Goal: Task Accomplishment & Management: Manage account settings

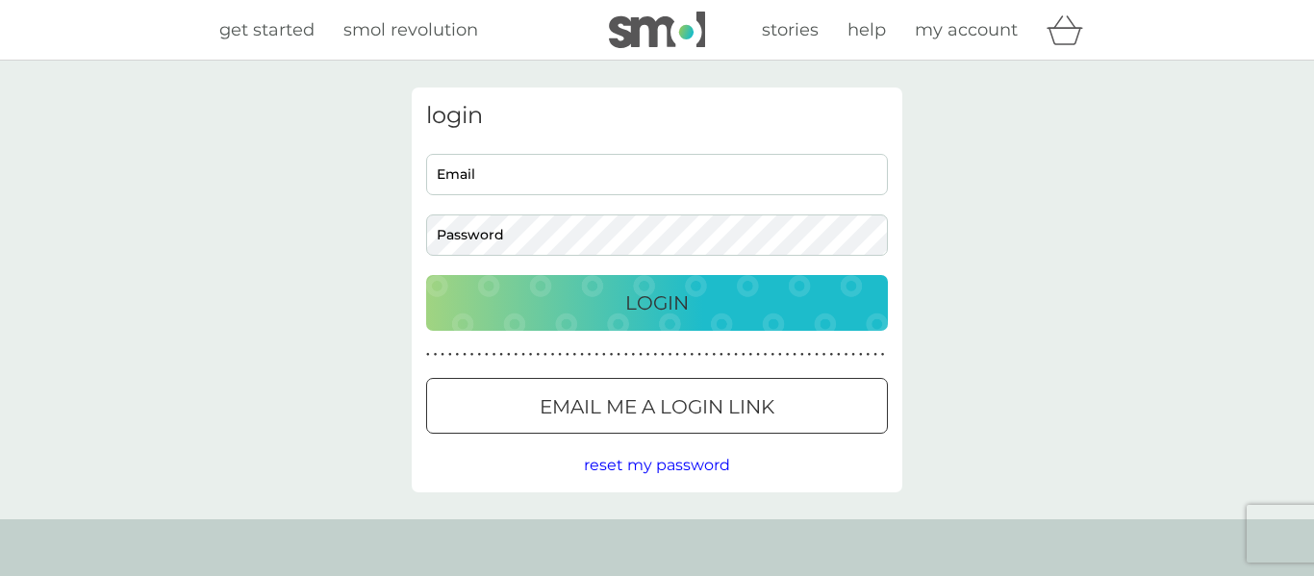
click at [604, 173] on input "Email" at bounding box center [657, 174] width 462 height 41
type input "suzie.twyman@outlook.com"
click at [426, 275] on button "Login" at bounding box center [657, 303] width 462 height 56
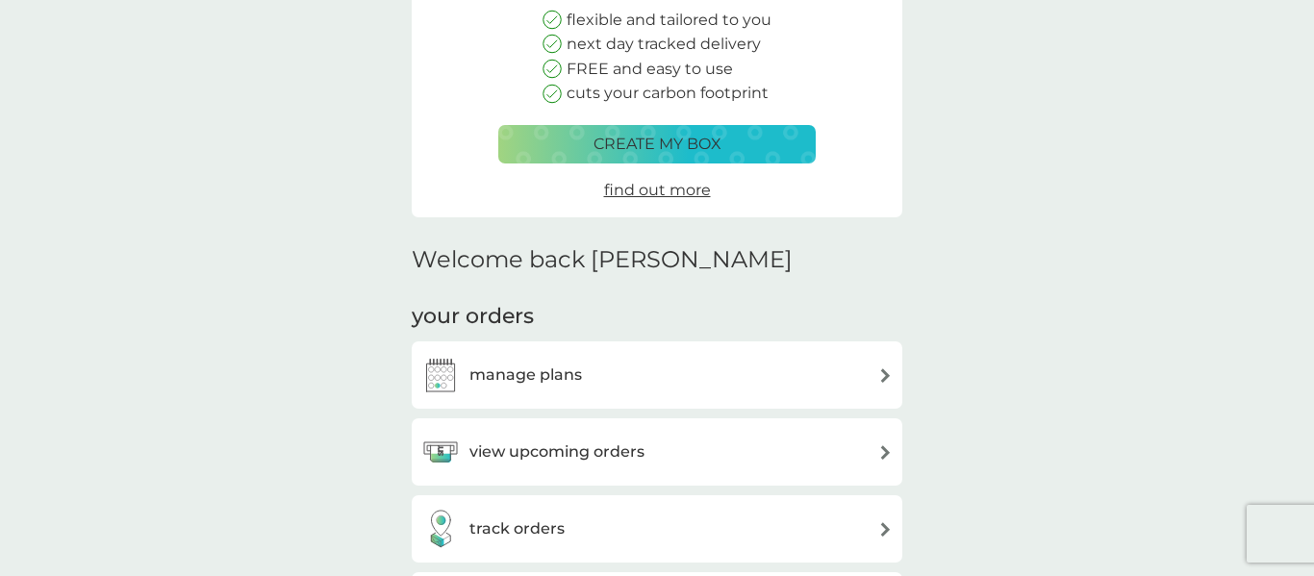
scroll to position [287, 0]
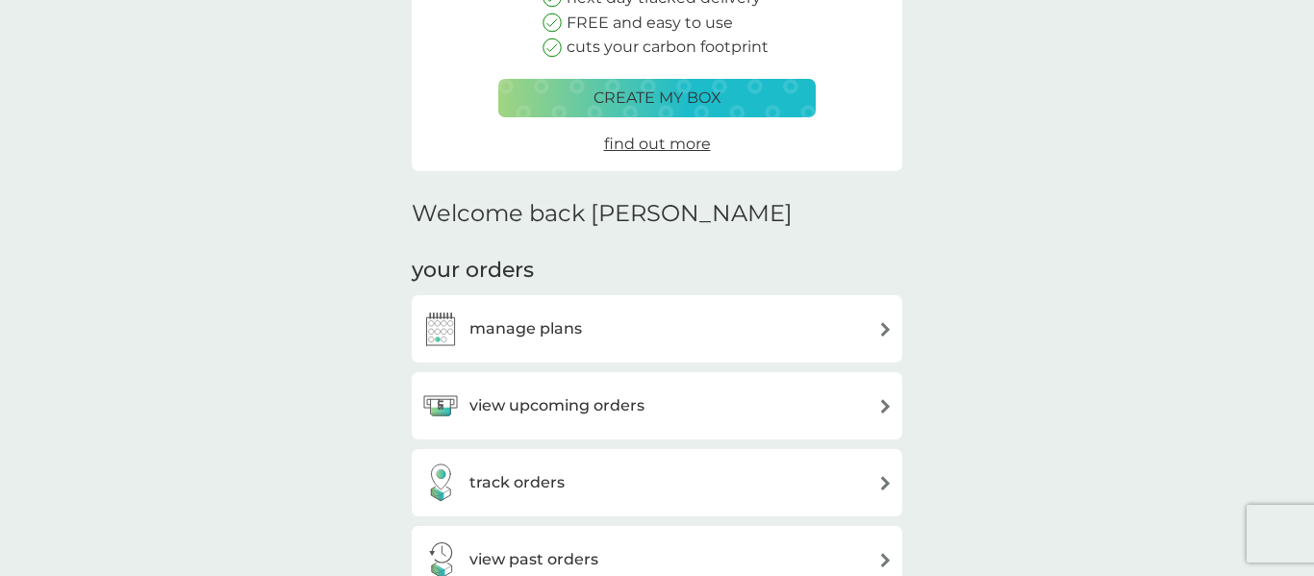
click at [550, 328] on h3 "manage plans" at bounding box center [525, 328] width 113 height 25
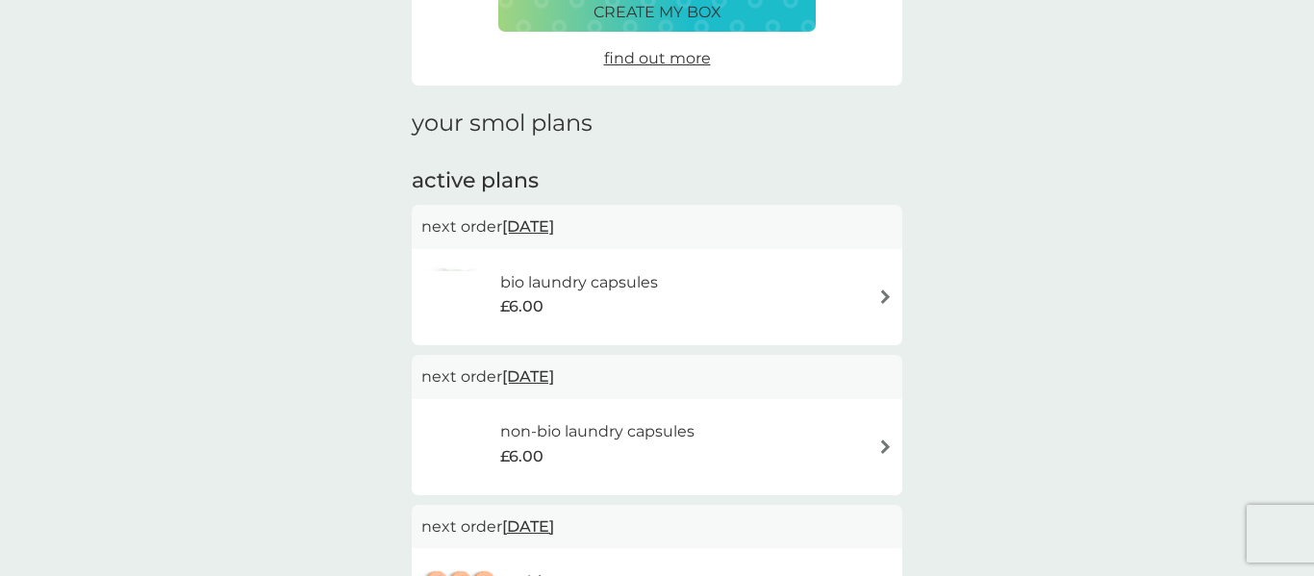
scroll to position [172, 0]
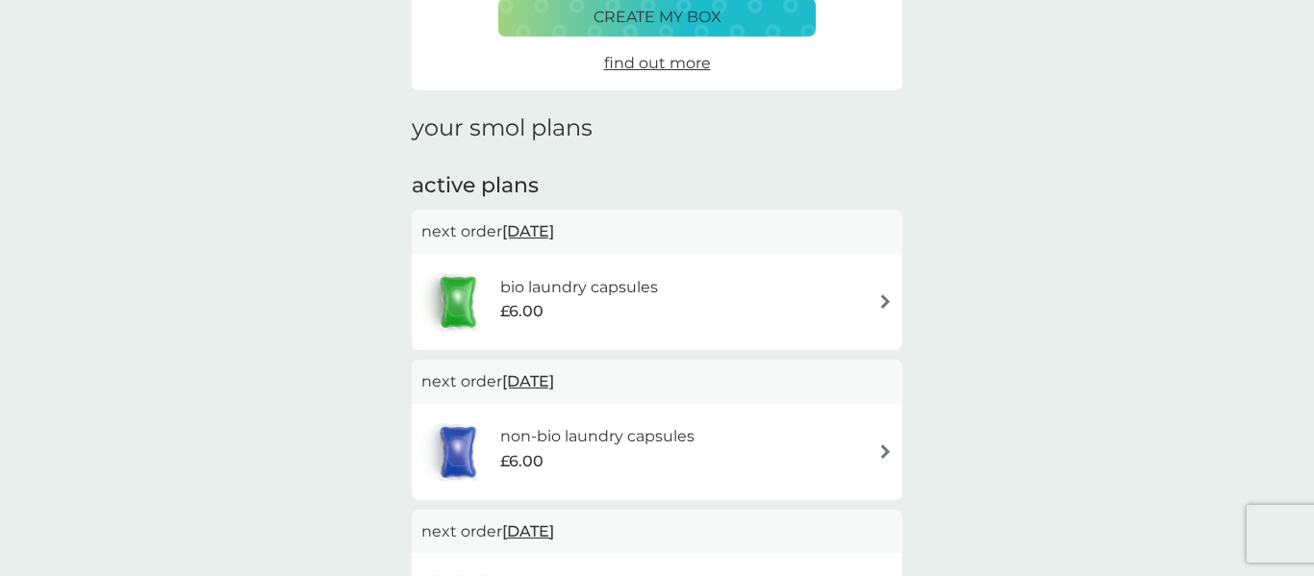
click at [550, 233] on span "[DATE]" at bounding box center [528, 232] width 52 height 38
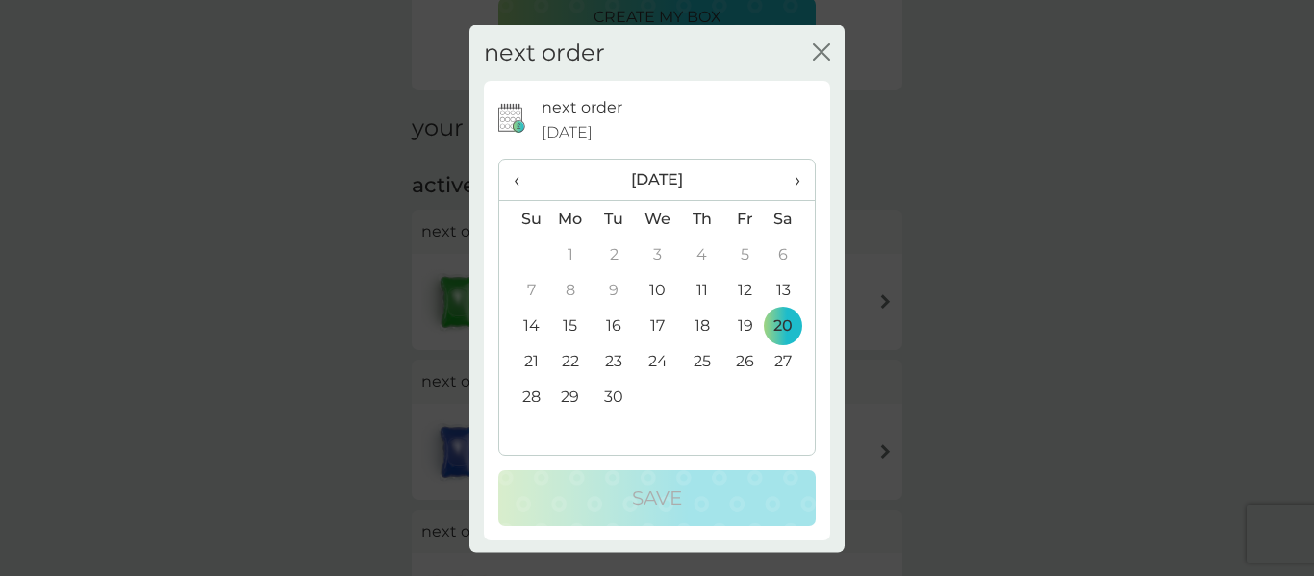
click at [617, 397] on td "30" at bounding box center [613, 397] width 43 height 36
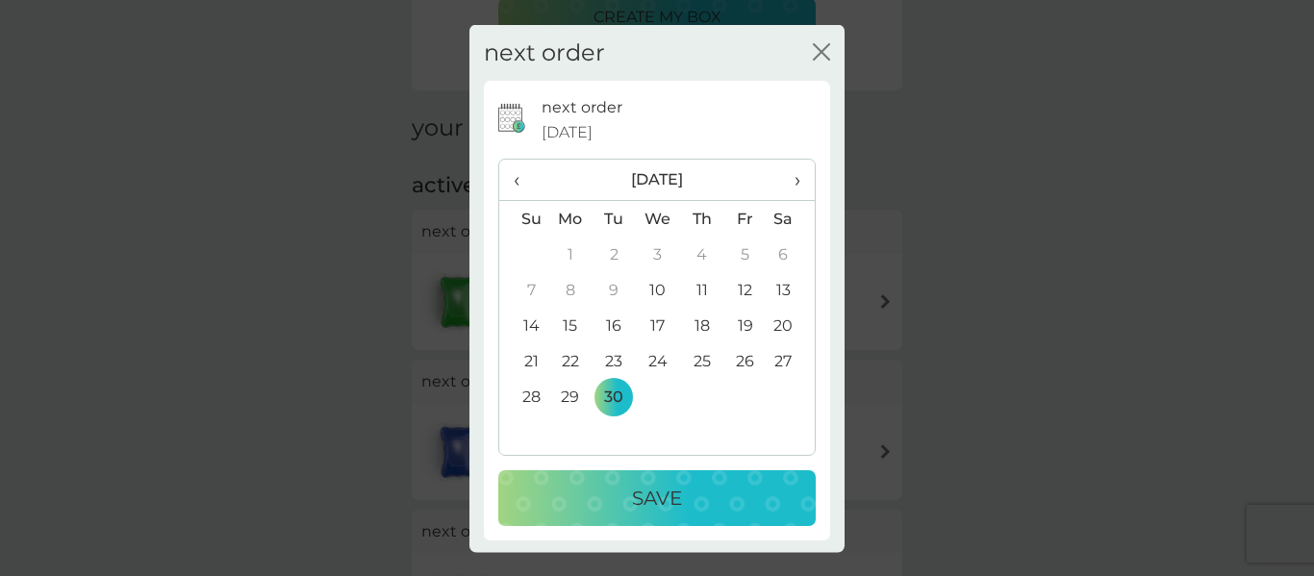
click at [802, 180] on th "›" at bounding box center [790, 180] width 48 height 41
click at [800, 176] on th "›" at bounding box center [790, 180] width 48 height 41
click at [566, 323] on td "10" at bounding box center [570, 326] width 44 height 36
click at [686, 508] on div "Save" at bounding box center [656, 498] width 279 height 31
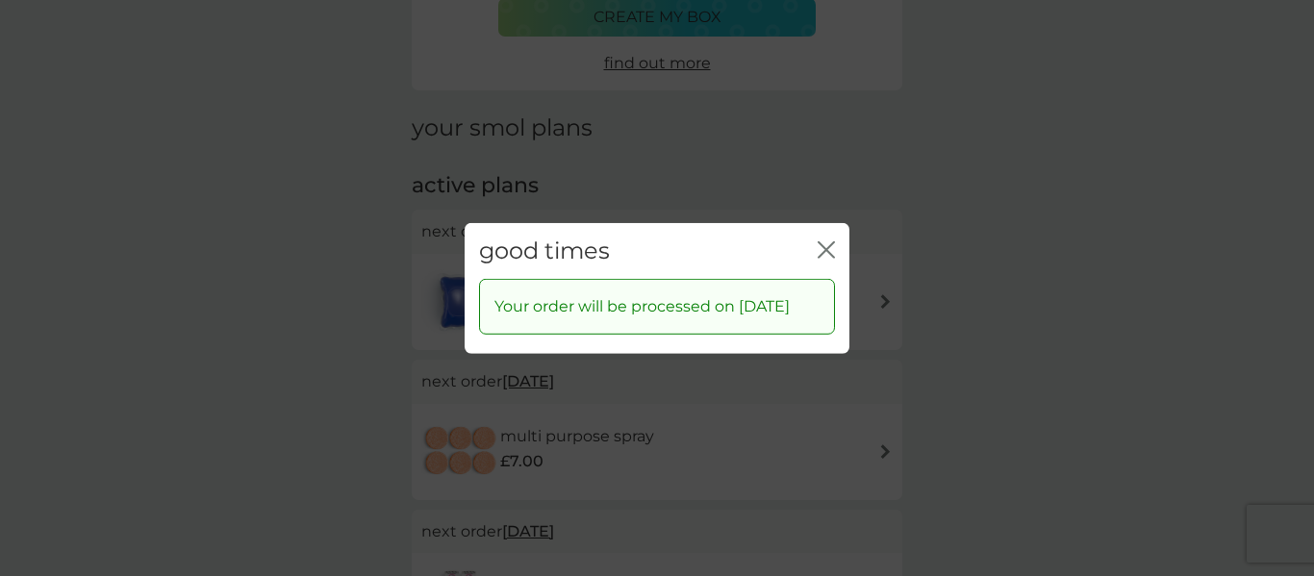
click at [828, 240] on icon "close" at bounding box center [825, 248] width 17 height 17
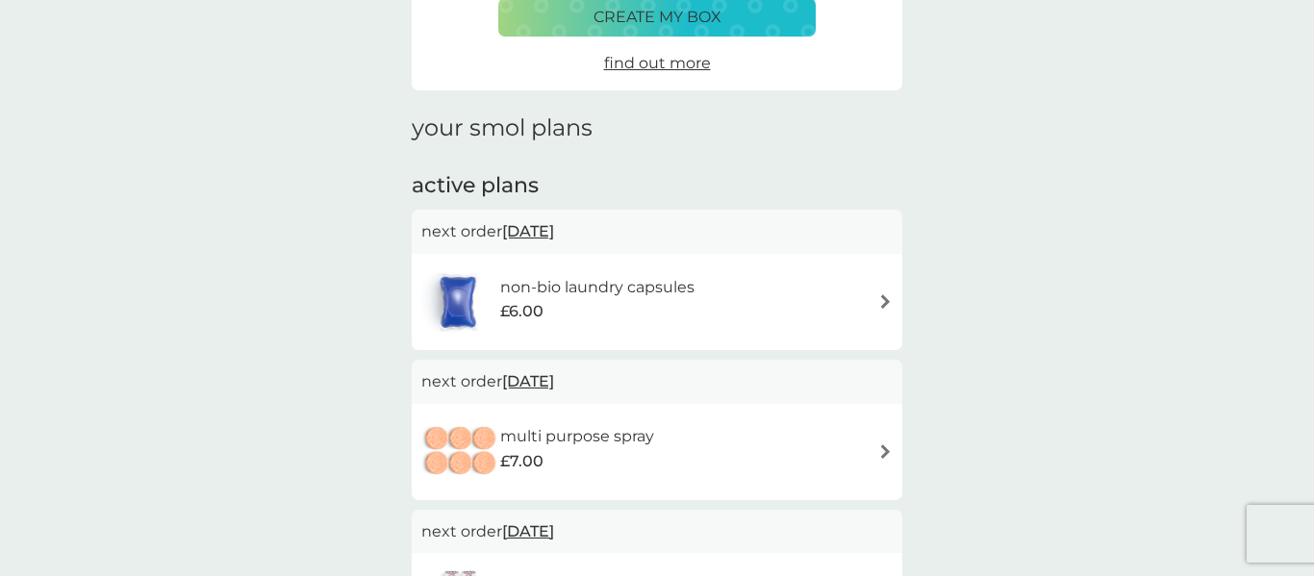
click at [554, 232] on span "[DATE]" at bounding box center [528, 232] width 52 height 38
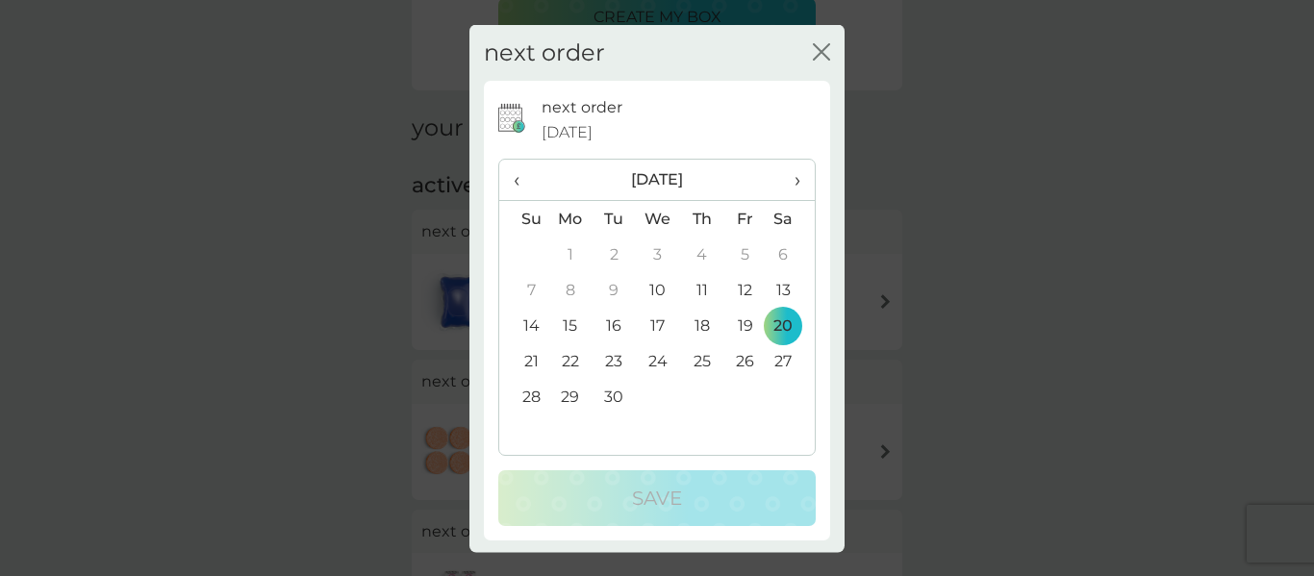
click at [797, 183] on span "›" at bounding box center [790, 180] width 19 height 40
click at [572, 323] on td "10" at bounding box center [570, 326] width 44 height 36
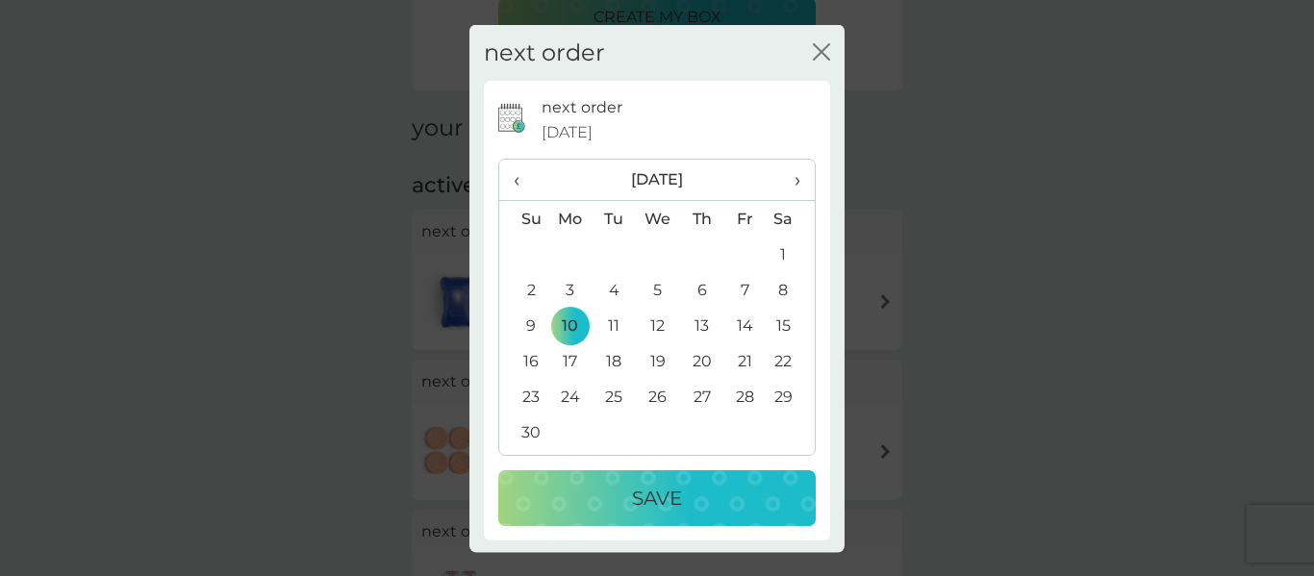
click at [663, 508] on p "Save" at bounding box center [657, 498] width 50 height 31
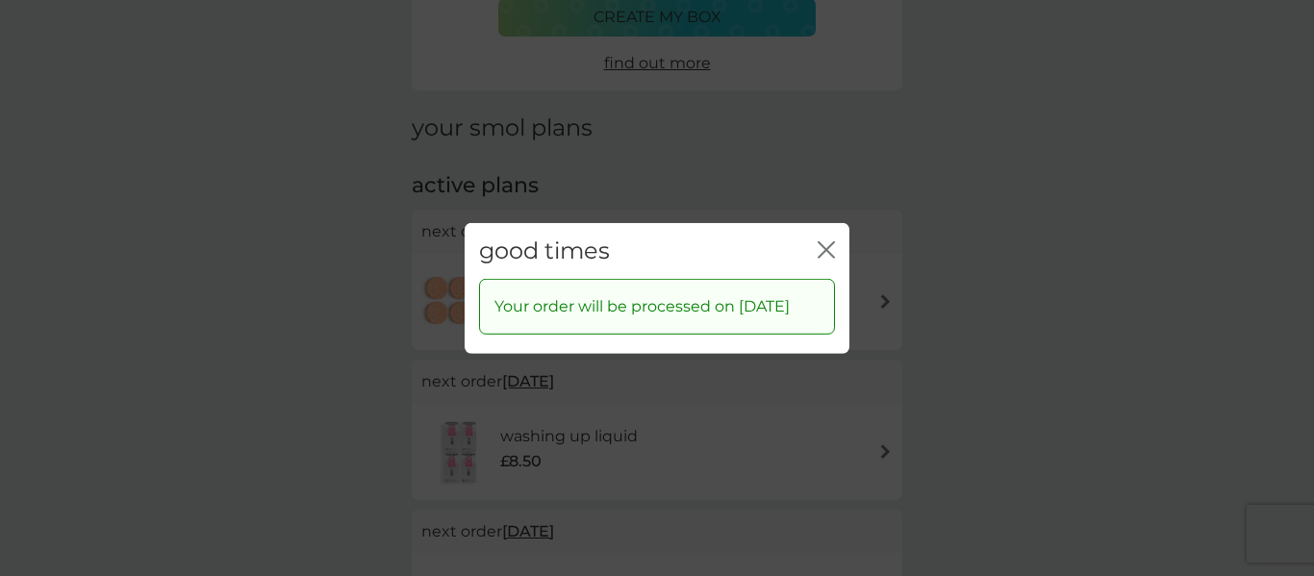
click at [833, 240] on icon "close" at bounding box center [825, 248] width 17 height 17
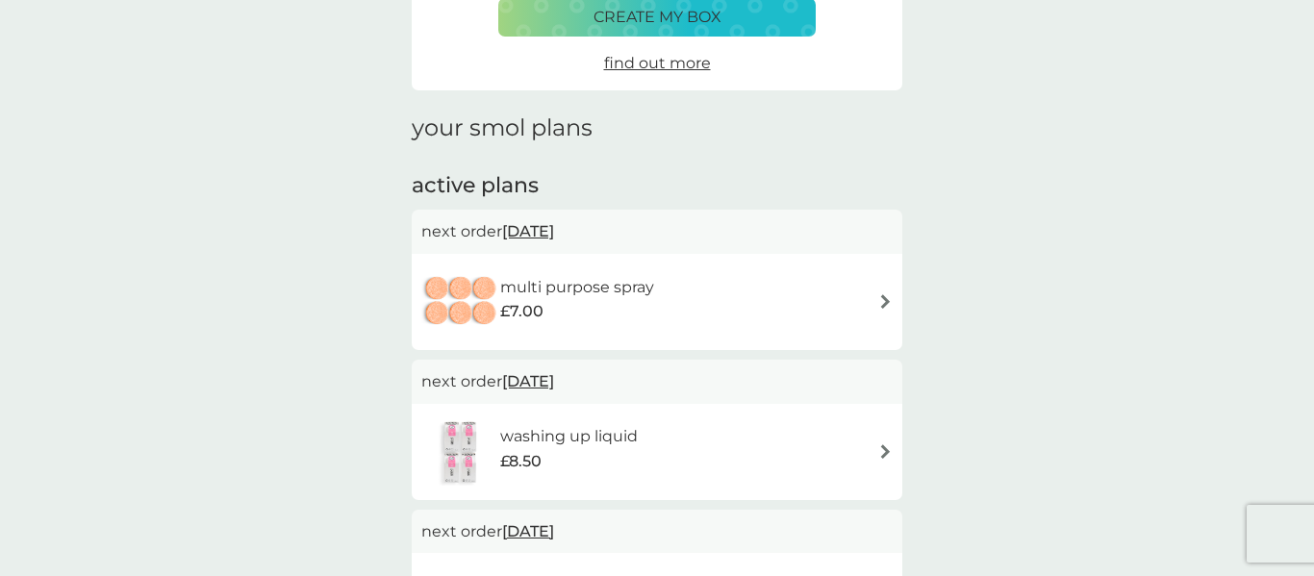
click at [554, 379] on span "[DATE]" at bounding box center [528, 382] width 52 height 38
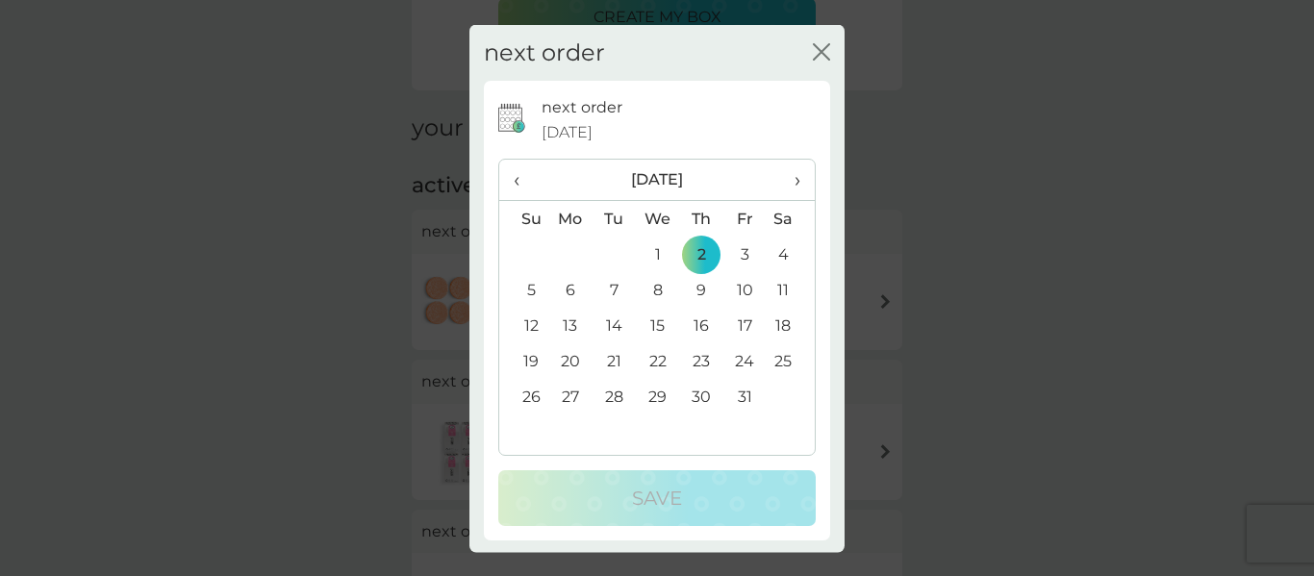
click at [799, 176] on span "›" at bounding box center [790, 180] width 19 height 40
click at [569, 286] on td "5" at bounding box center [570, 290] width 44 height 36
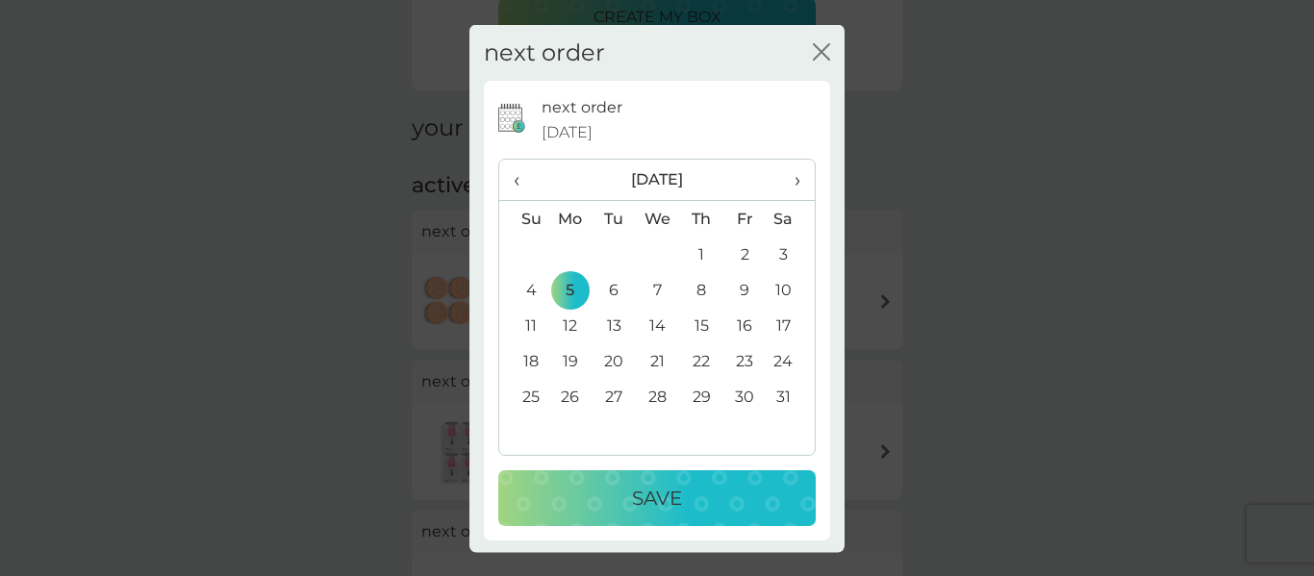
click at [644, 494] on p "Save" at bounding box center [657, 498] width 50 height 31
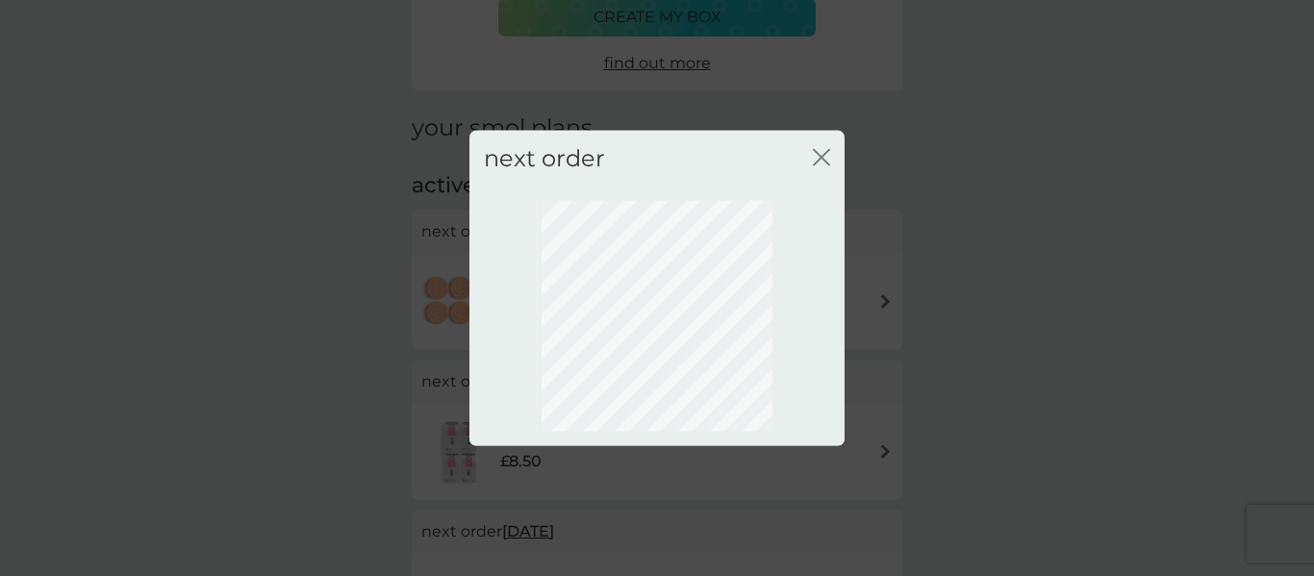
click at [818, 153] on icon "close" at bounding box center [821, 156] width 17 height 17
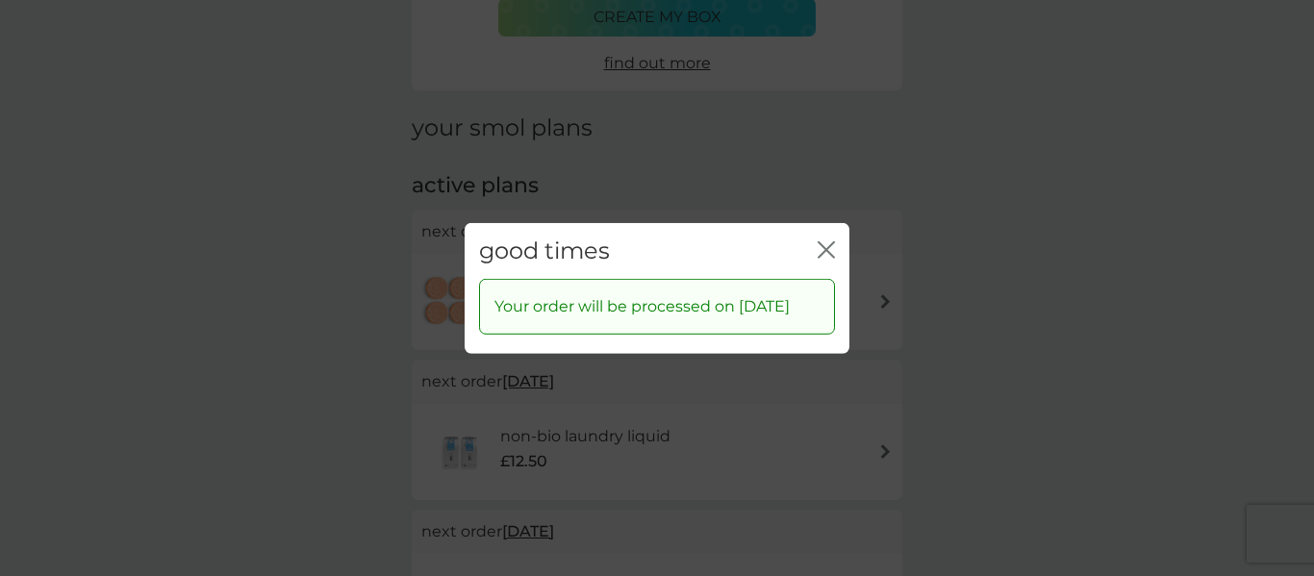
click at [829, 241] on icon "close" at bounding box center [830, 248] width 8 height 15
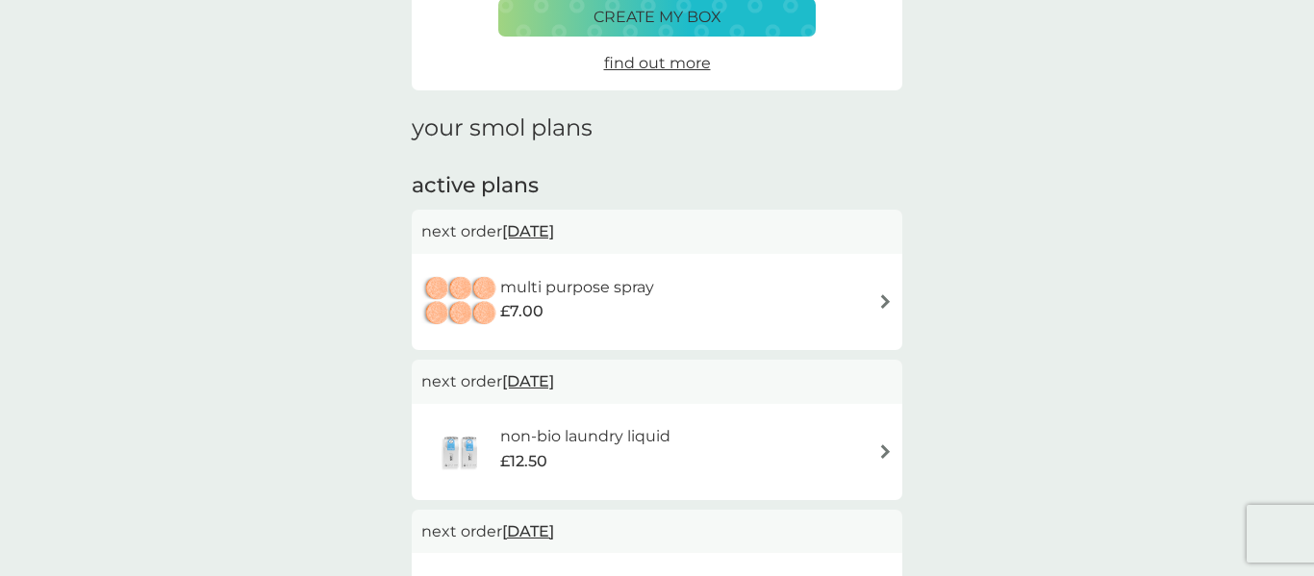
click at [546, 231] on span "[DATE]" at bounding box center [528, 232] width 52 height 38
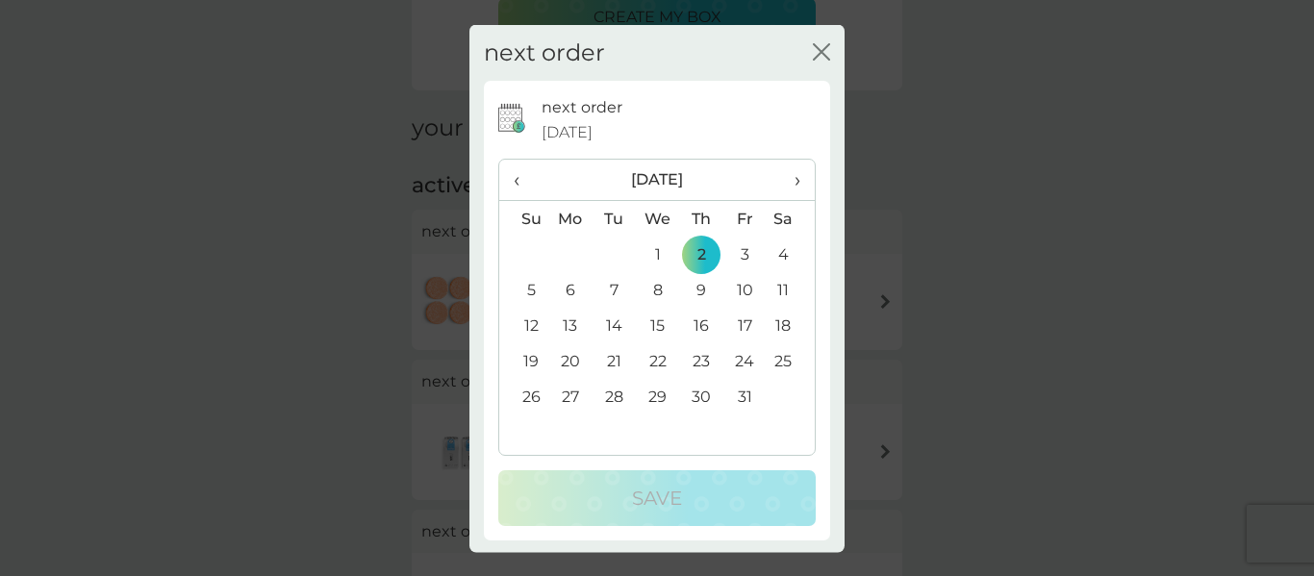
click at [796, 183] on span "›" at bounding box center [790, 180] width 19 height 40
click at [571, 288] on td "5" at bounding box center [570, 290] width 44 height 36
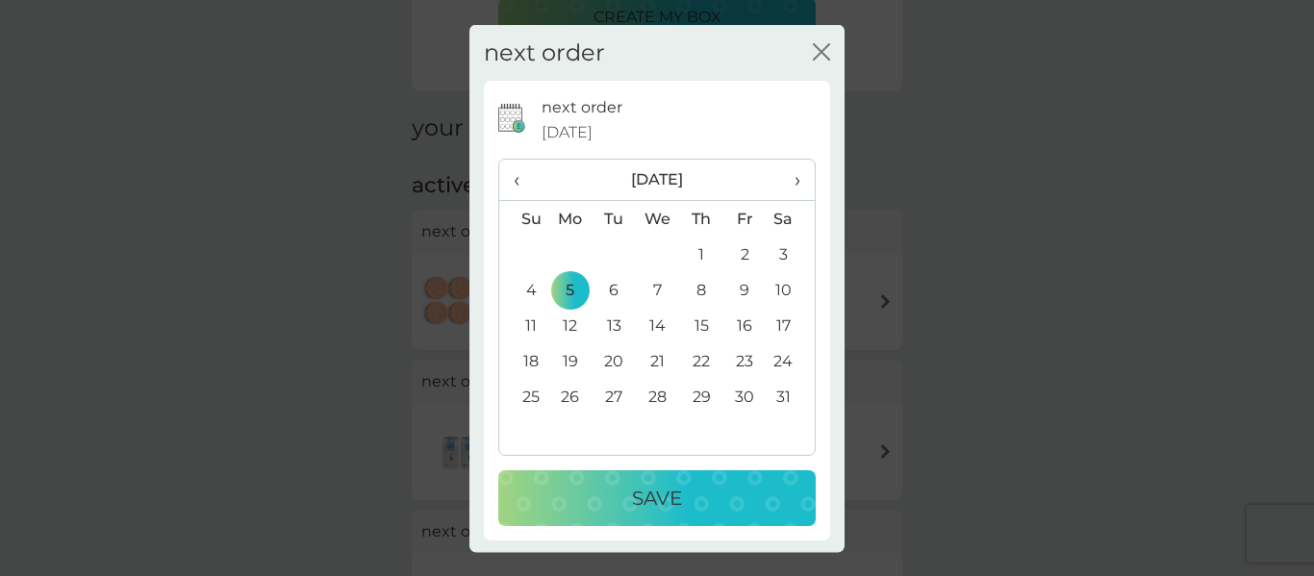
click at [642, 500] on p "Save" at bounding box center [657, 498] width 50 height 31
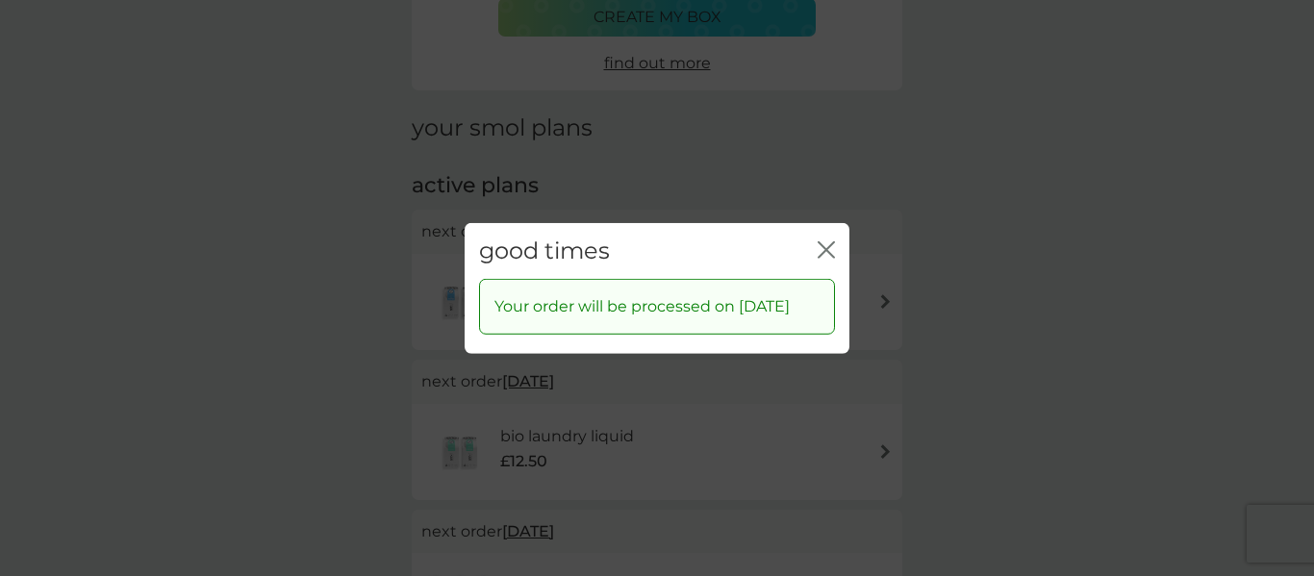
click at [828, 241] on icon "close" at bounding box center [830, 248] width 8 height 15
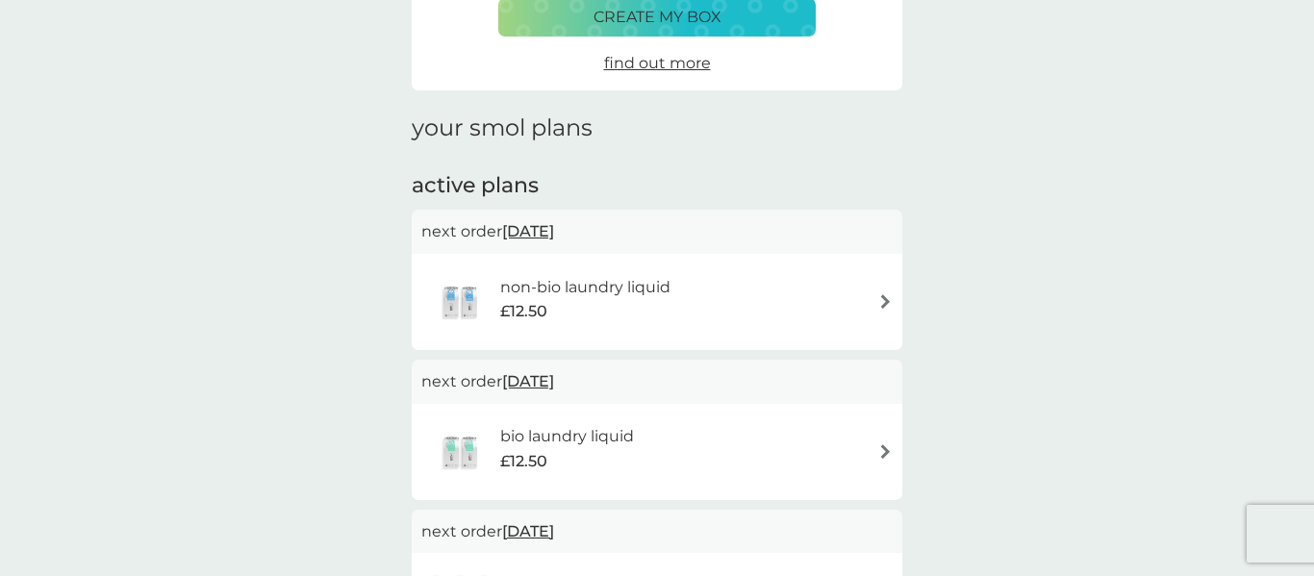
click at [644, 283] on h6 "non-bio laundry liquid" at bounding box center [585, 287] width 170 height 25
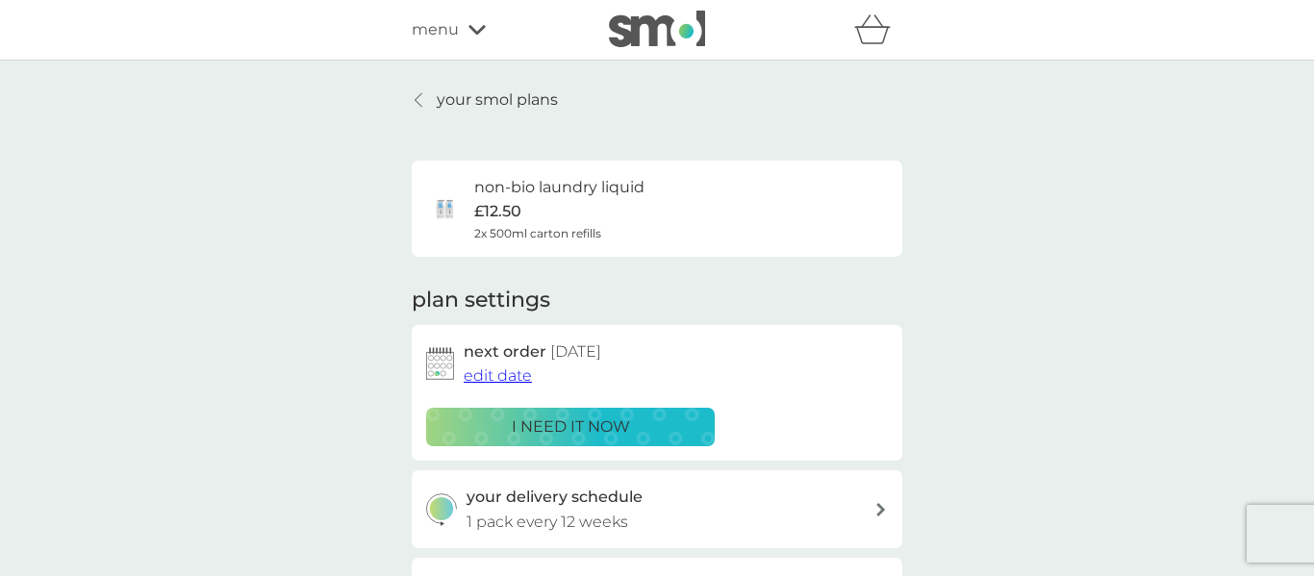
scroll to position [2, 0]
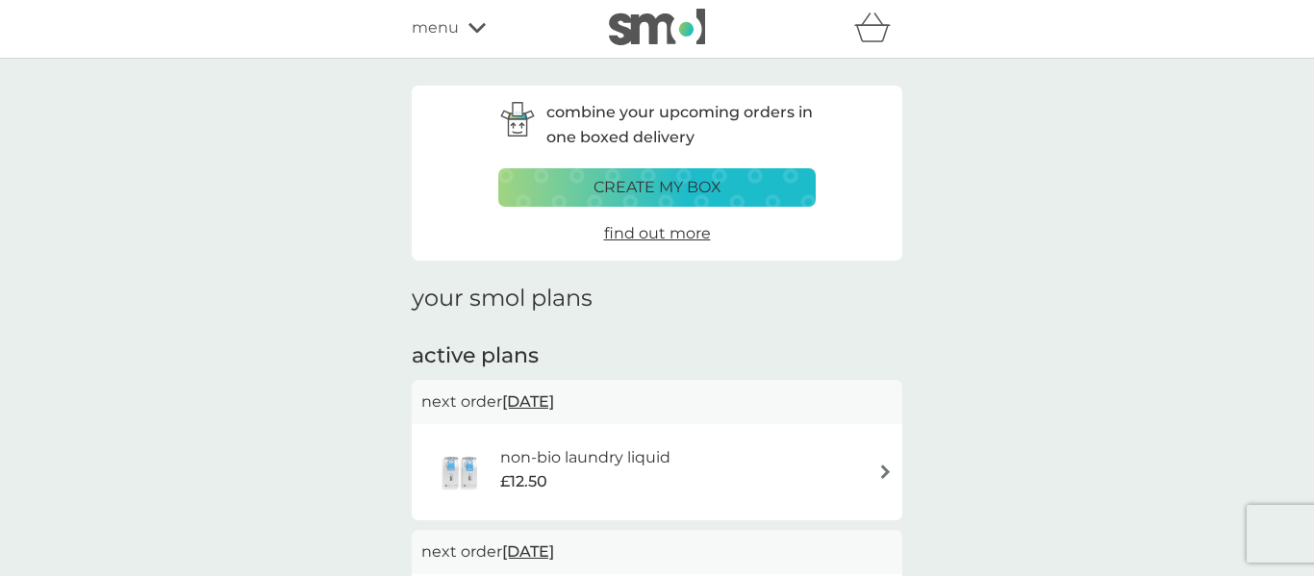
scroll to position [172, 0]
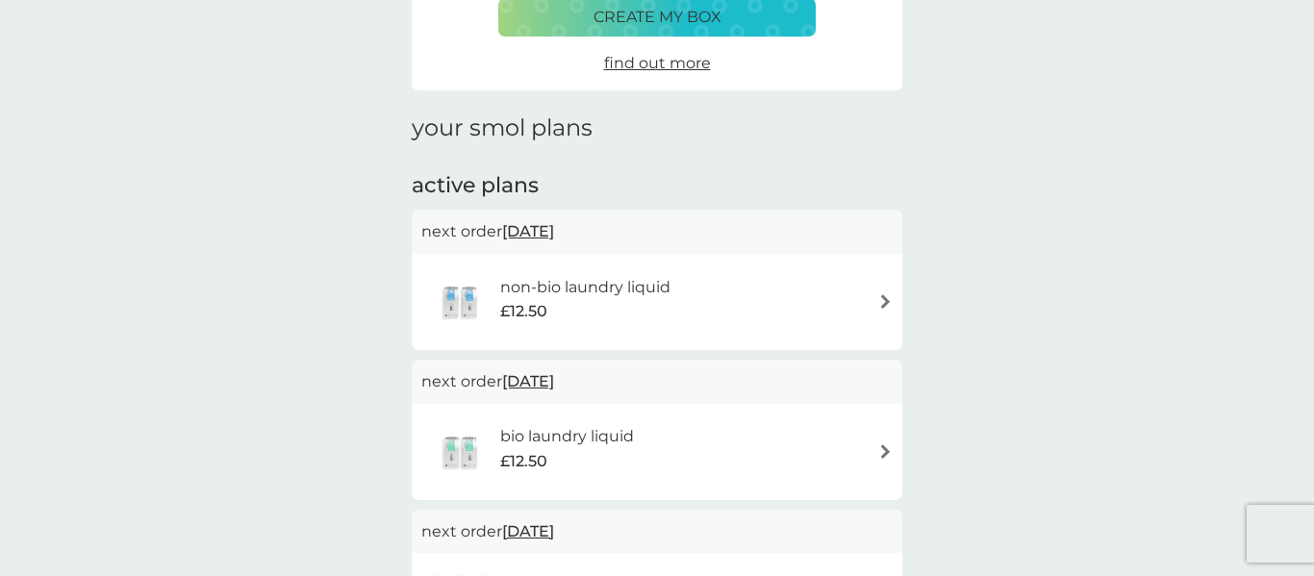
click at [540, 231] on span "[DATE]" at bounding box center [528, 232] width 52 height 38
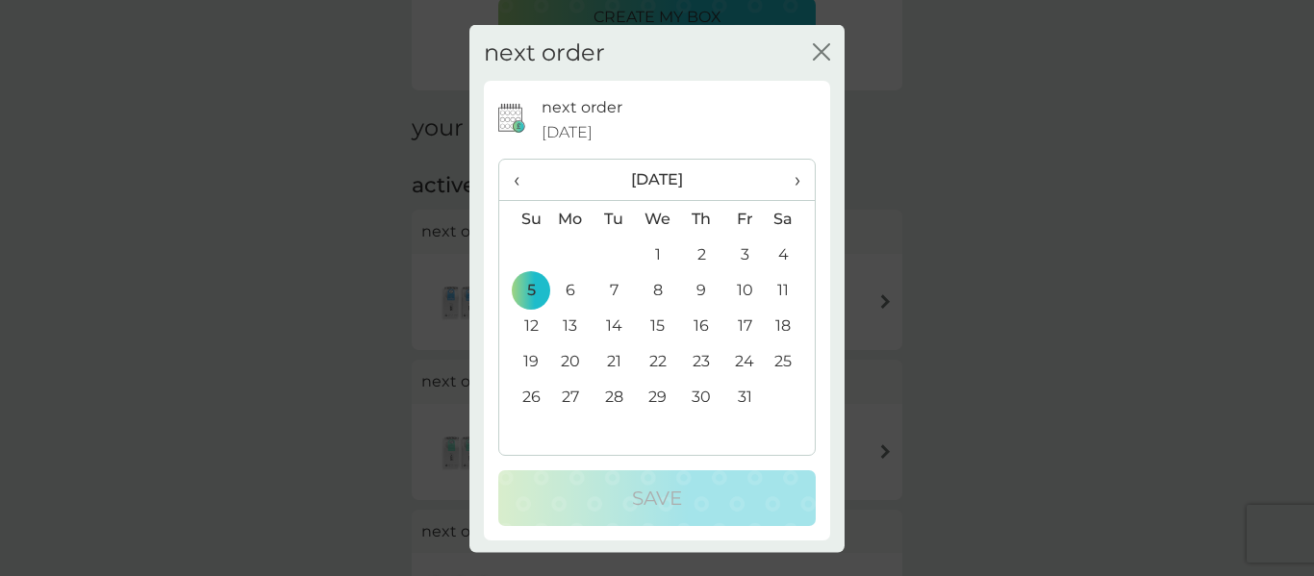
click at [802, 182] on th "›" at bounding box center [790, 180] width 48 height 41
click at [796, 187] on span "›" at bounding box center [790, 180] width 19 height 40
click at [569, 292] on td "5" at bounding box center [570, 290] width 44 height 36
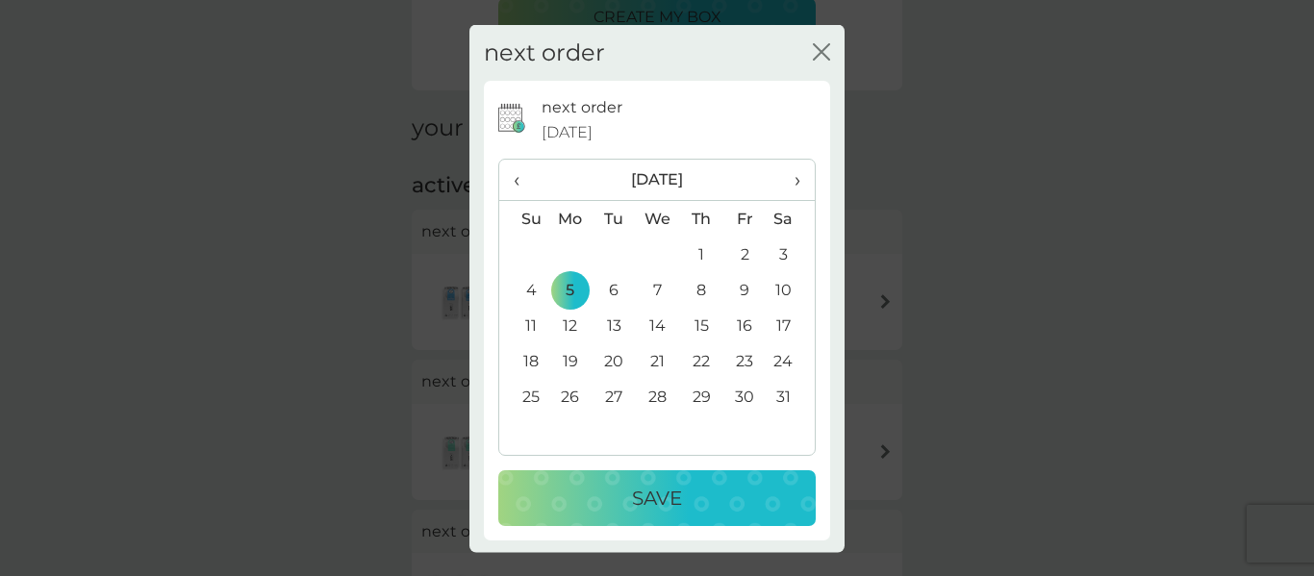
click at [681, 504] on p "Save" at bounding box center [657, 498] width 50 height 31
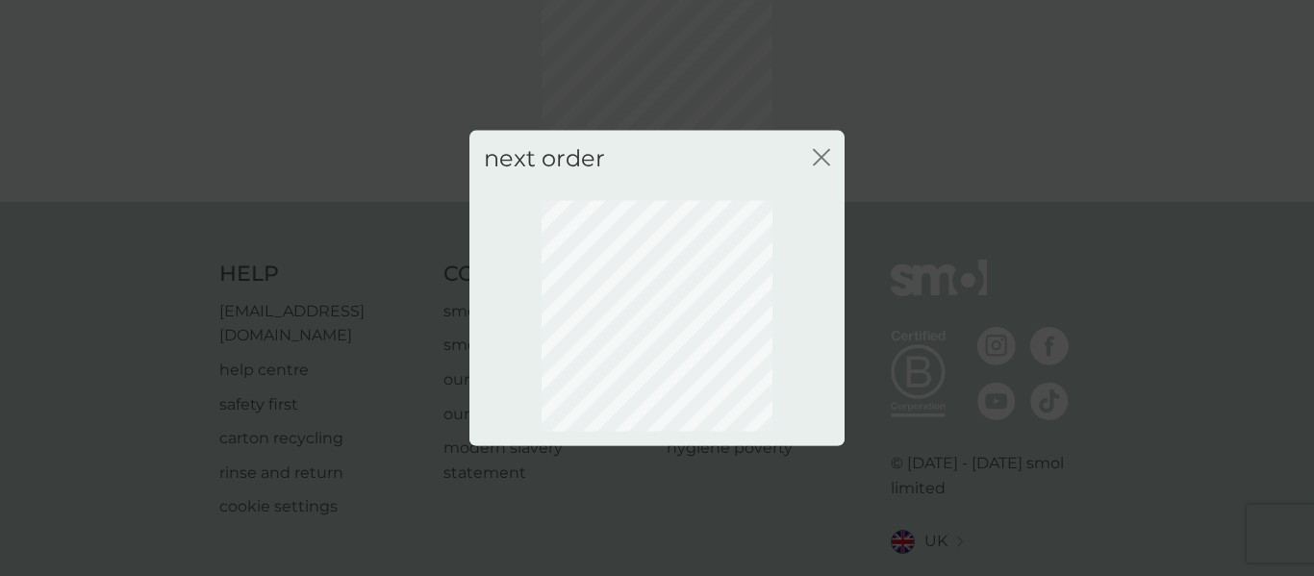
click at [824, 155] on icon "close" at bounding box center [821, 156] width 17 height 17
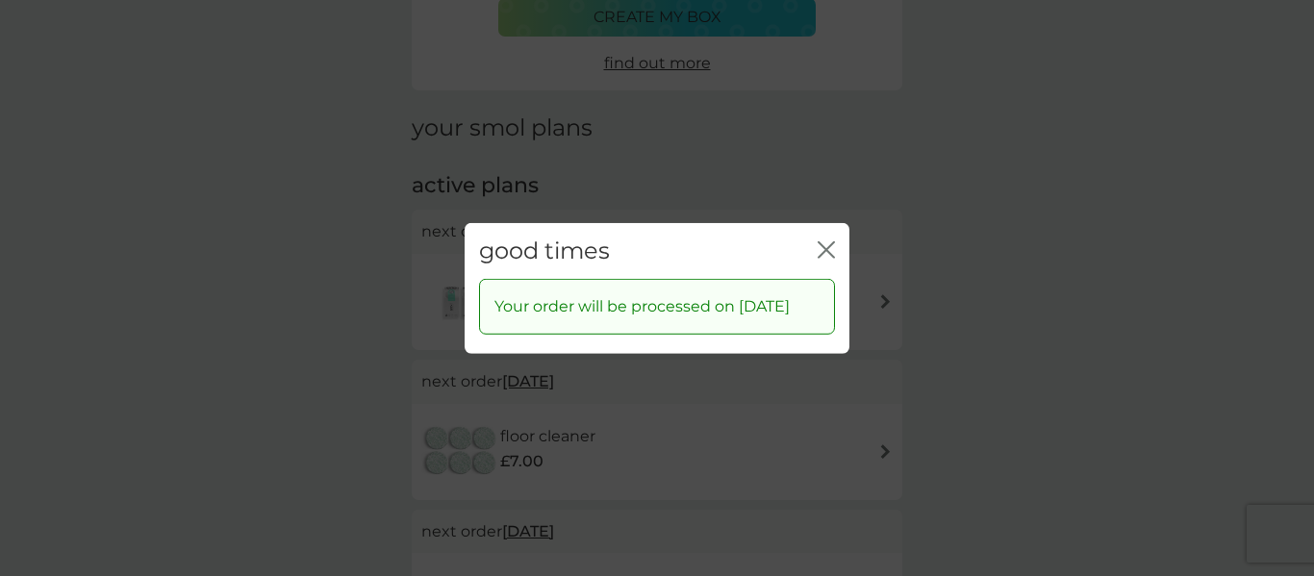
click at [827, 240] on icon "close" at bounding box center [825, 248] width 17 height 17
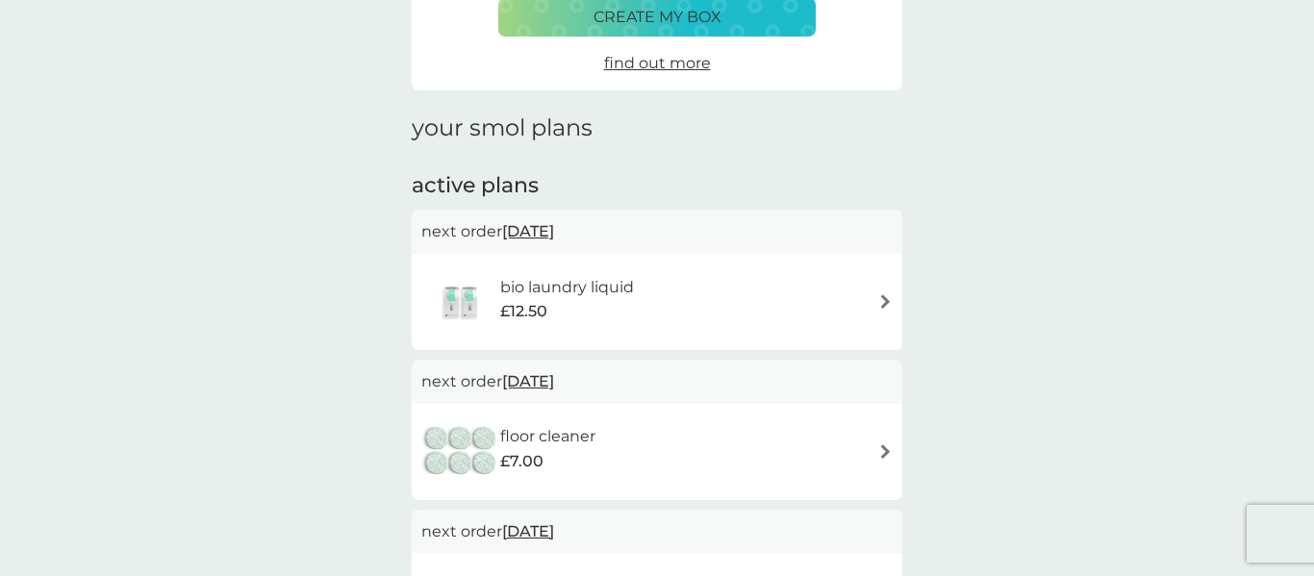
click at [553, 229] on span "[DATE]" at bounding box center [528, 232] width 52 height 38
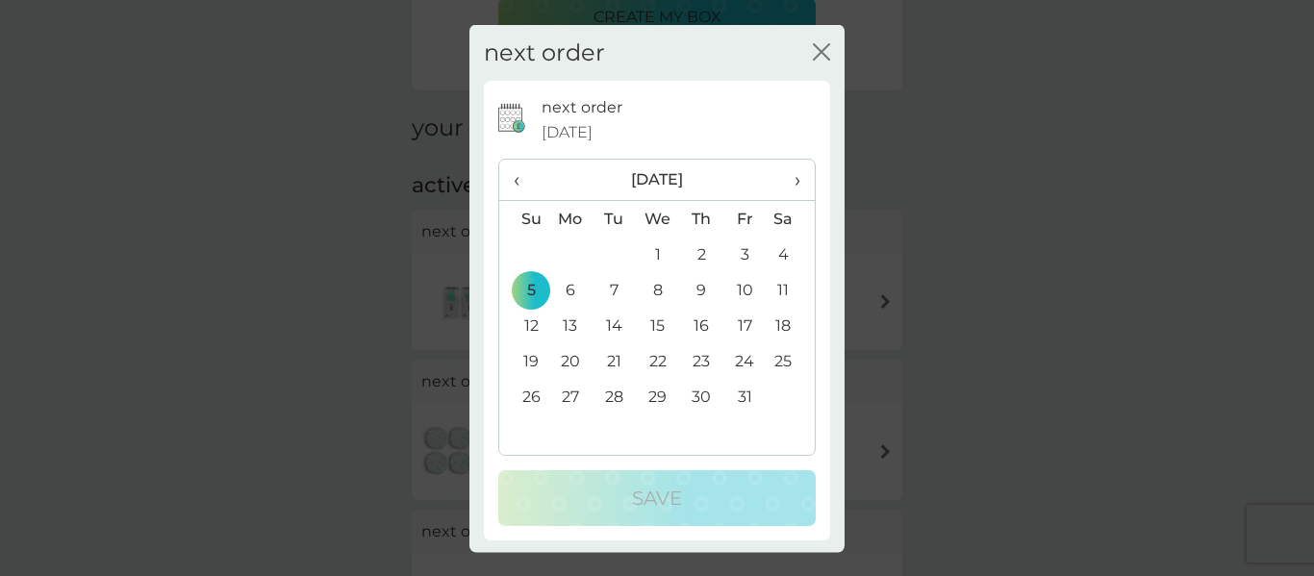
click at [797, 176] on span "›" at bounding box center [790, 180] width 19 height 40
click at [798, 178] on span "›" at bounding box center [790, 180] width 19 height 40
click at [565, 291] on td "5" at bounding box center [570, 290] width 44 height 36
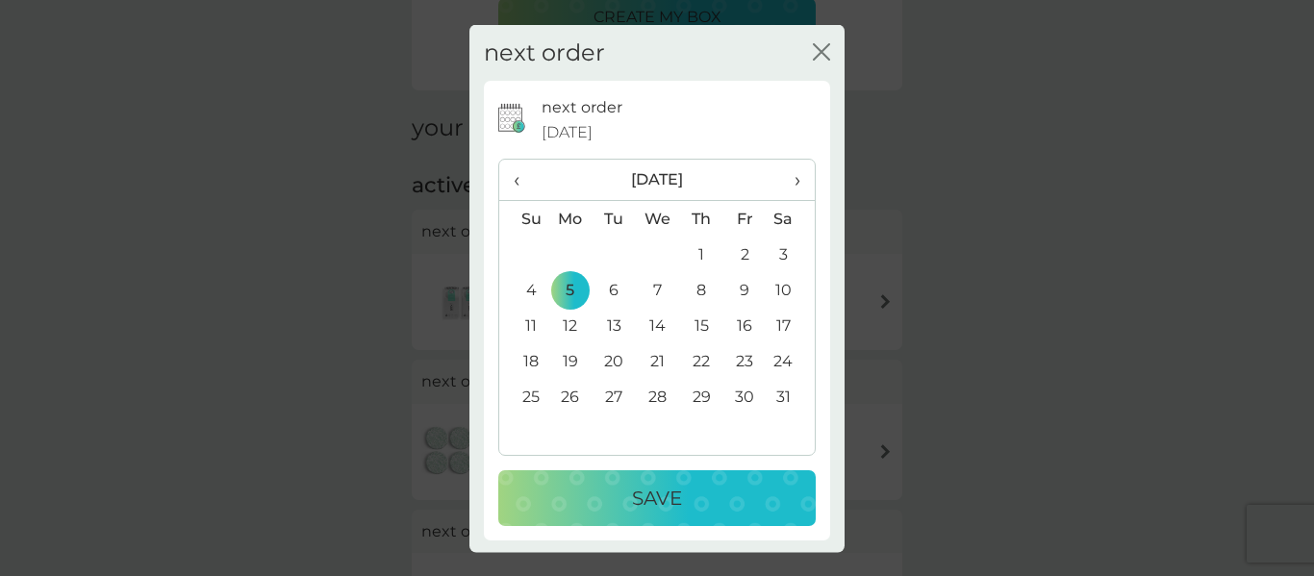
click at [645, 495] on p "Save" at bounding box center [657, 498] width 50 height 31
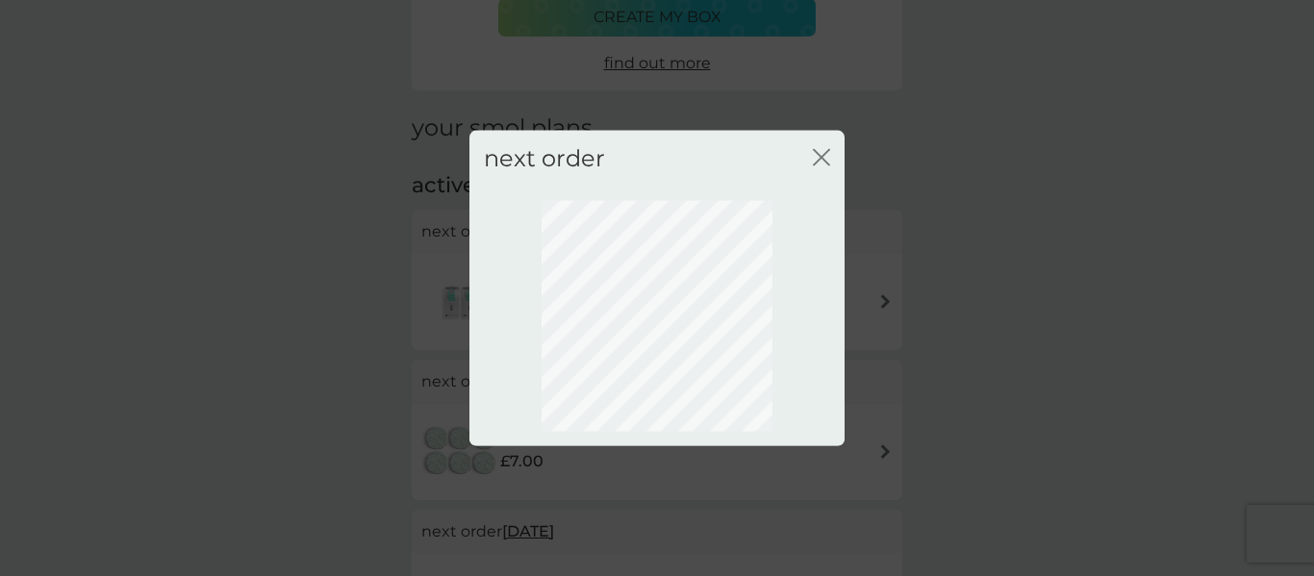
click at [823, 156] on icon "close" at bounding box center [821, 156] width 17 height 17
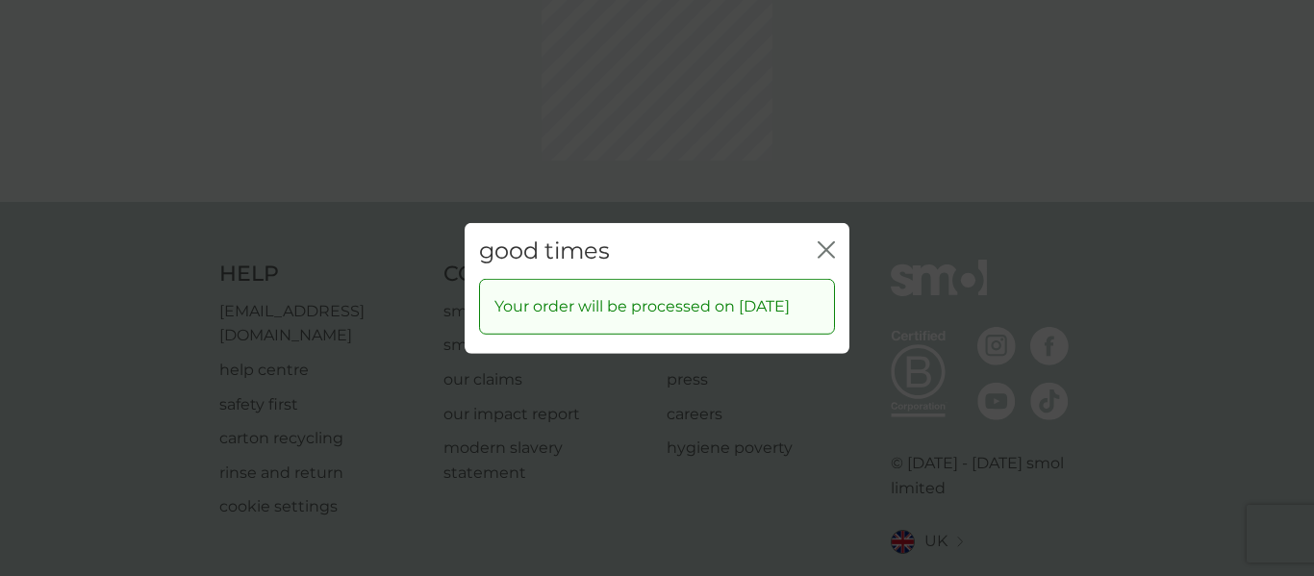
click at [823, 156] on div "good times close Your order will be processed on [DATE]" at bounding box center [657, 288] width 1314 height 576
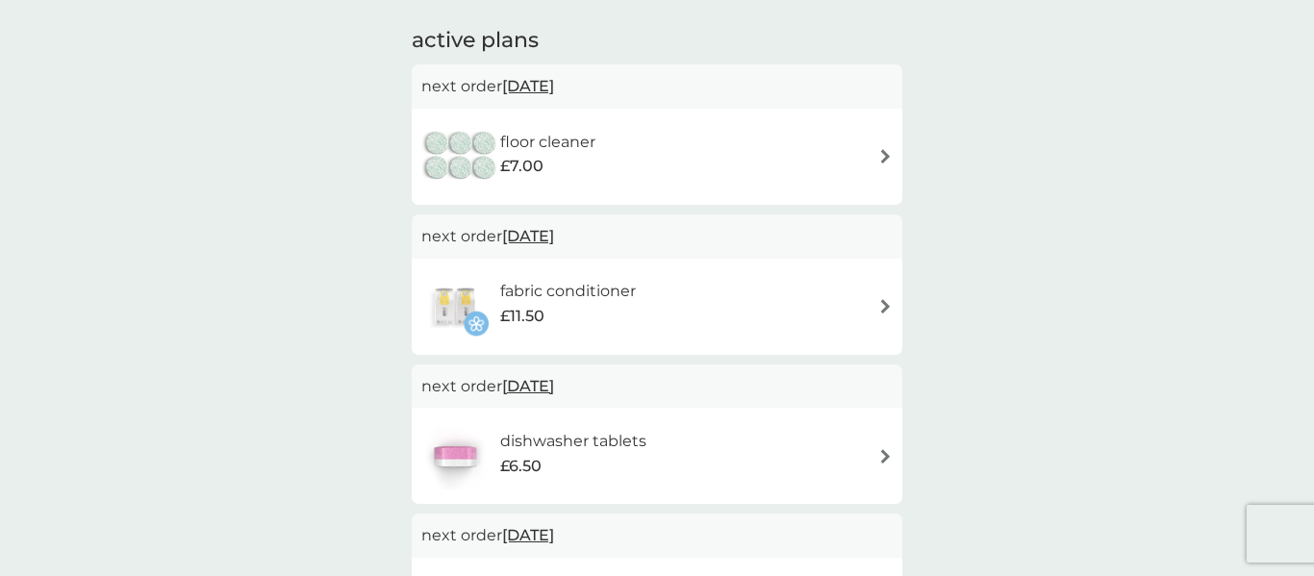
scroll to position [352, 0]
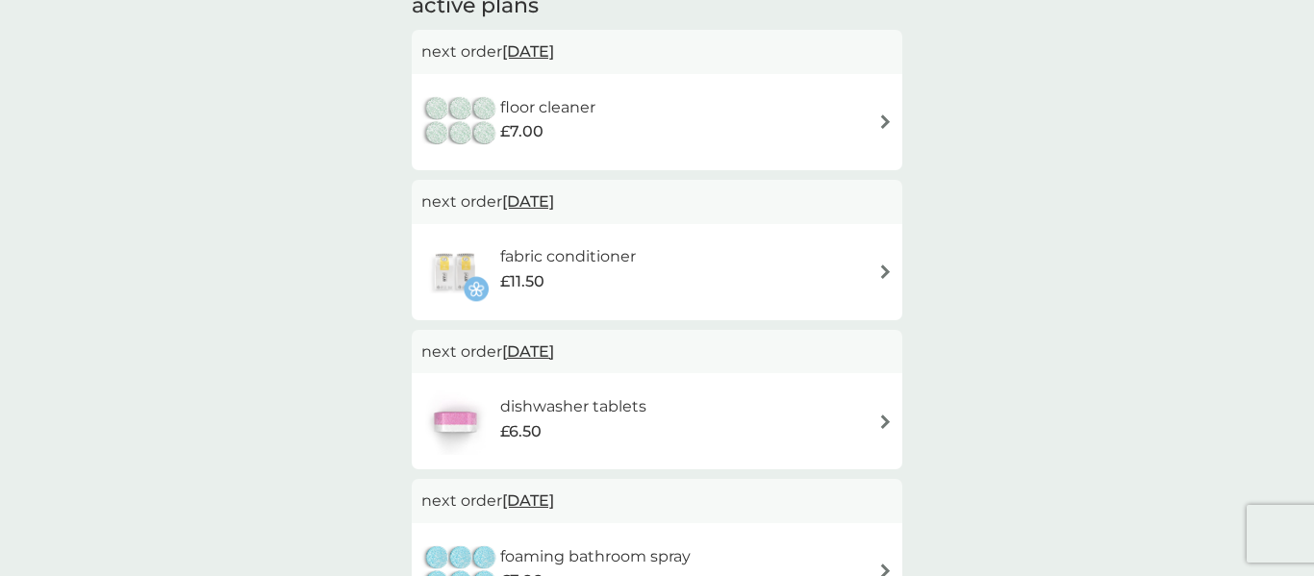
click at [554, 346] on span "[DATE]" at bounding box center [528, 352] width 52 height 38
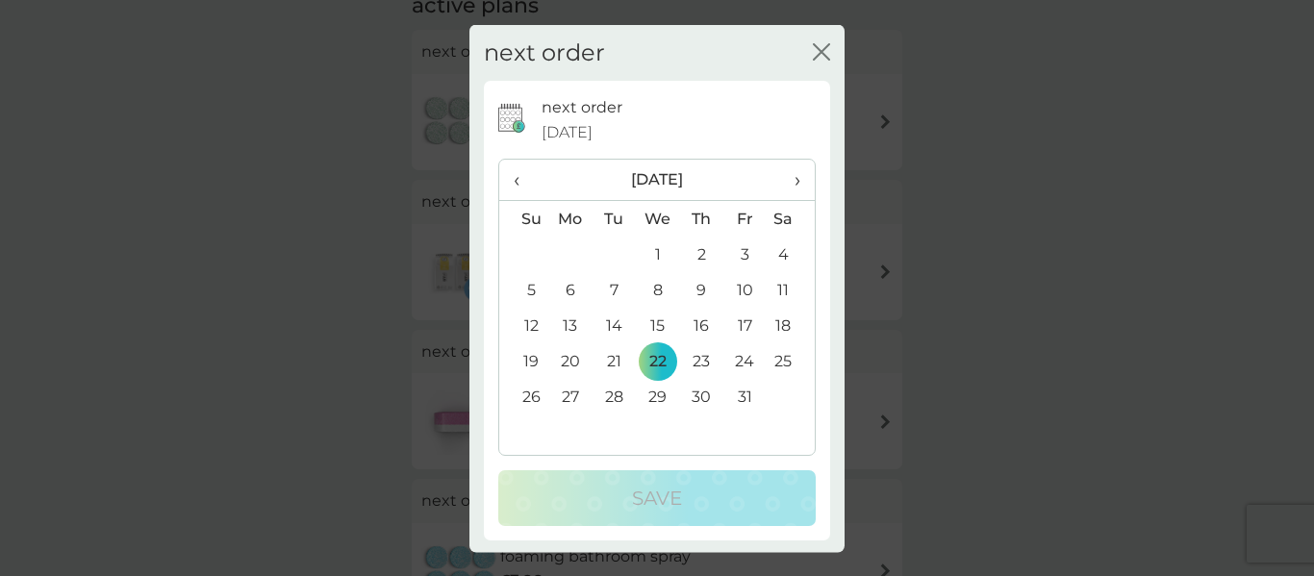
click at [793, 181] on span "›" at bounding box center [790, 180] width 19 height 40
click at [519, 182] on span "‹" at bounding box center [524, 180] width 20 height 40
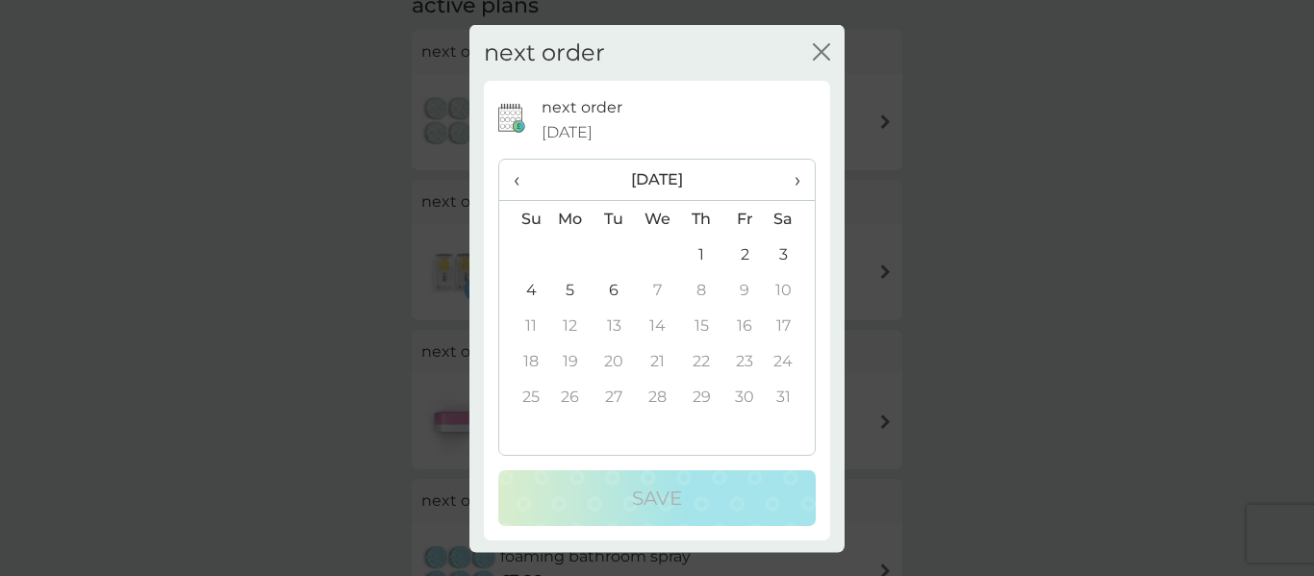
click at [570, 291] on td "5" at bounding box center [570, 290] width 44 height 36
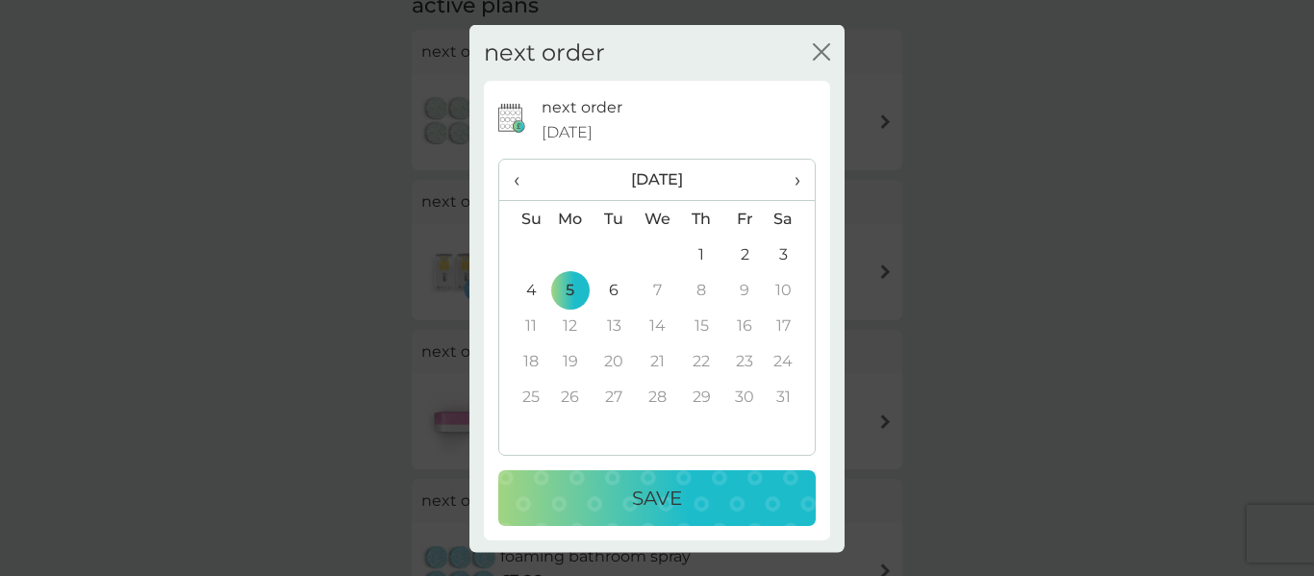
click at [663, 506] on p "Save" at bounding box center [657, 498] width 50 height 31
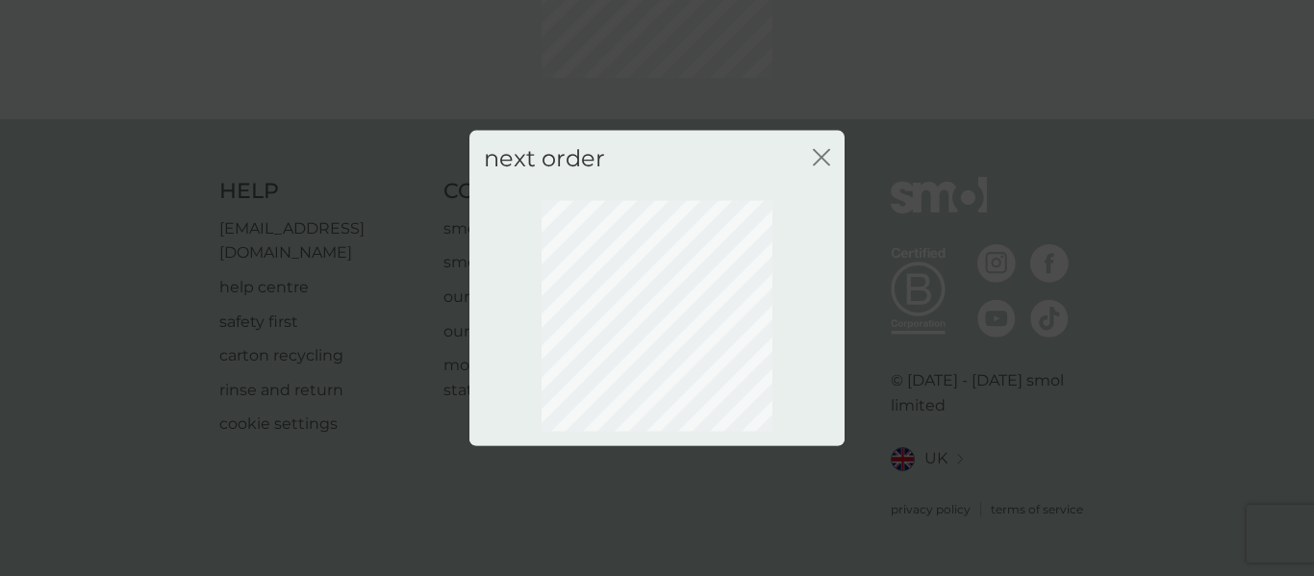
scroll to position [231, 0]
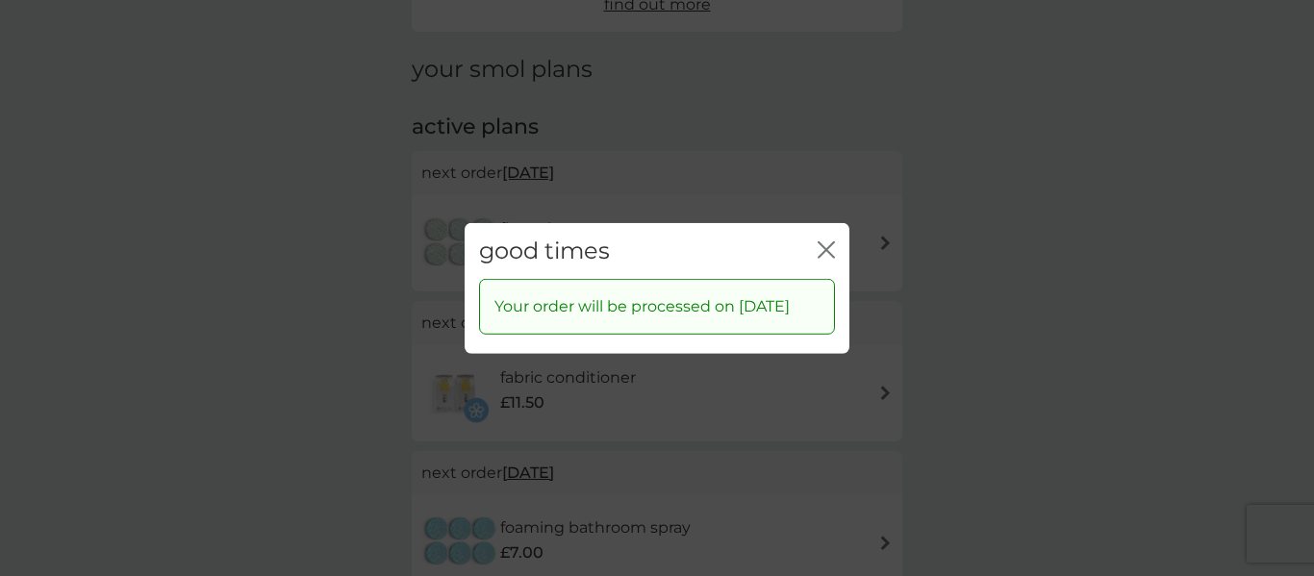
click at [823, 241] on icon "close" at bounding box center [822, 248] width 8 height 15
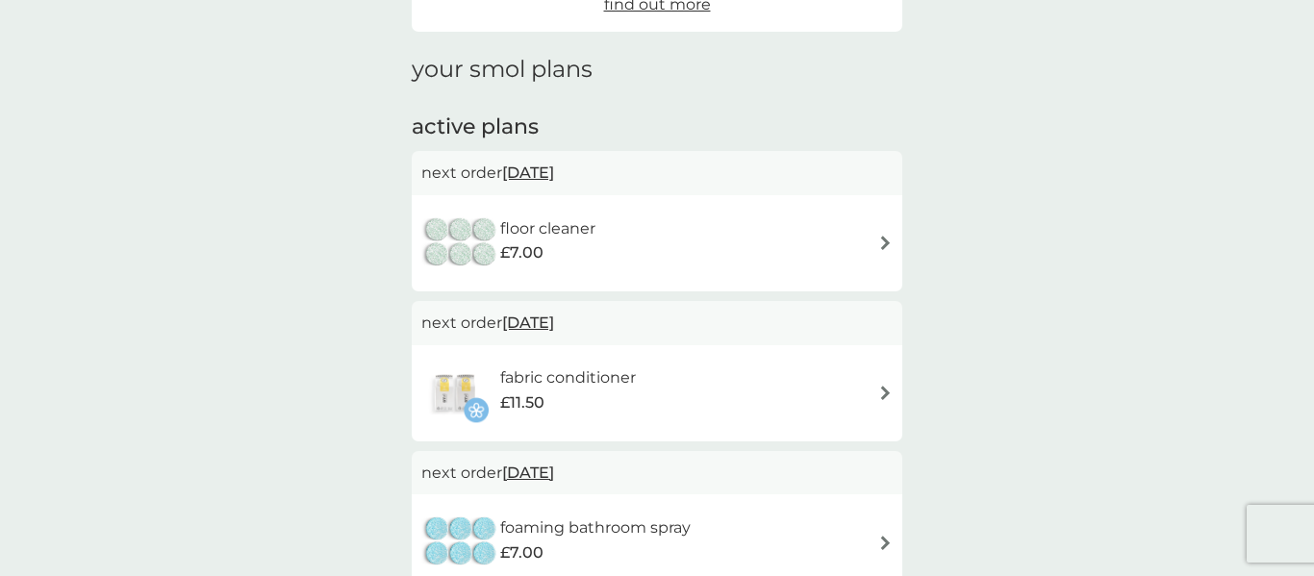
click at [554, 171] on span "[DATE]" at bounding box center [528, 173] width 52 height 38
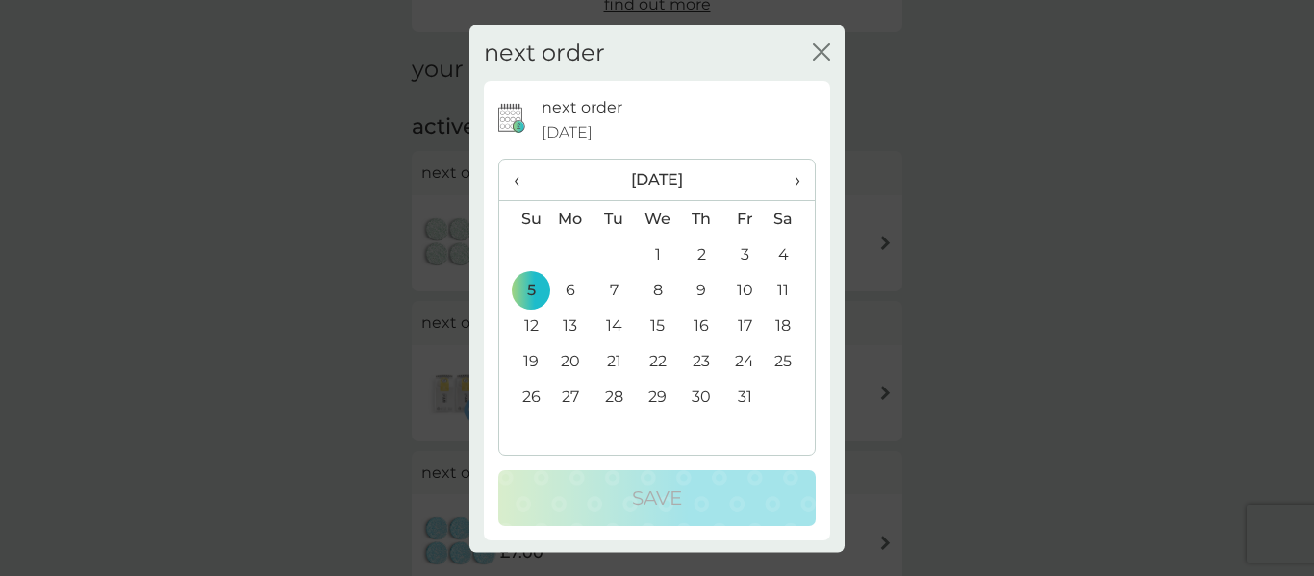
click at [795, 182] on span "›" at bounding box center [790, 180] width 19 height 40
click at [572, 287] on td "5" at bounding box center [570, 290] width 44 height 36
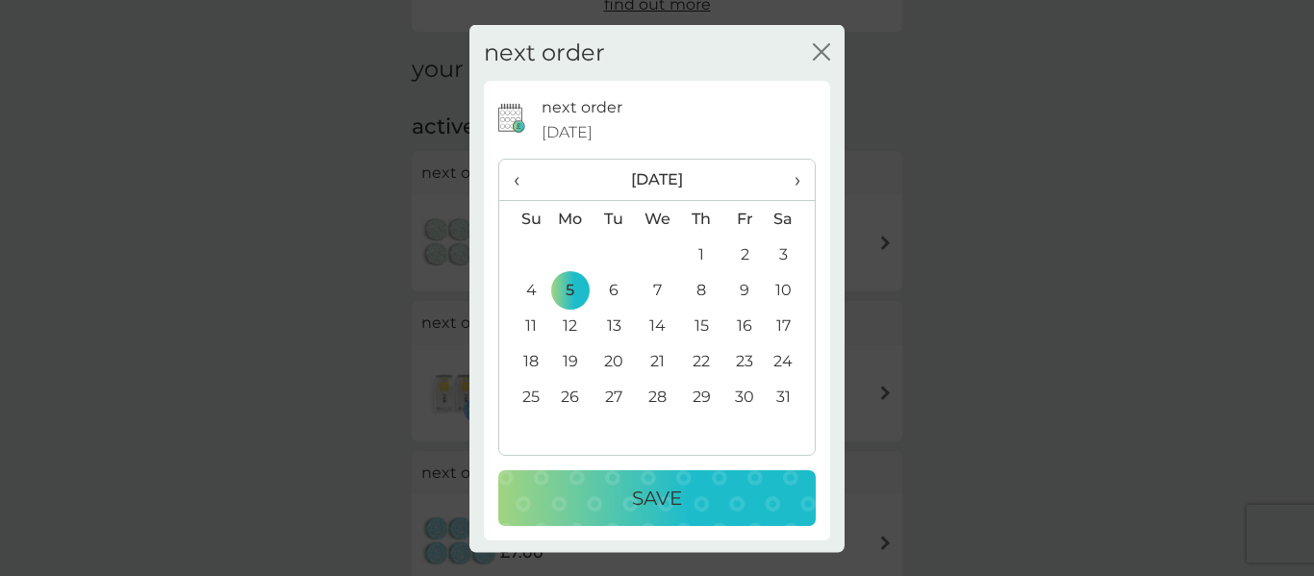
click at [655, 500] on p "Save" at bounding box center [657, 498] width 50 height 31
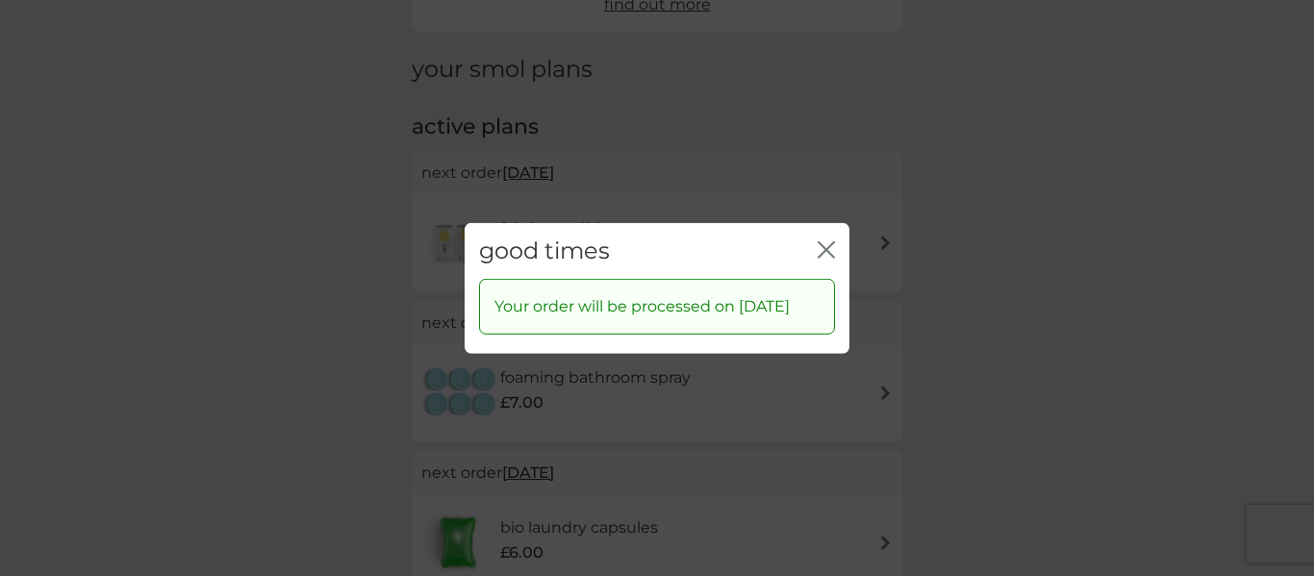
click at [821, 240] on icon "close" at bounding box center [825, 248] width 17 height 17
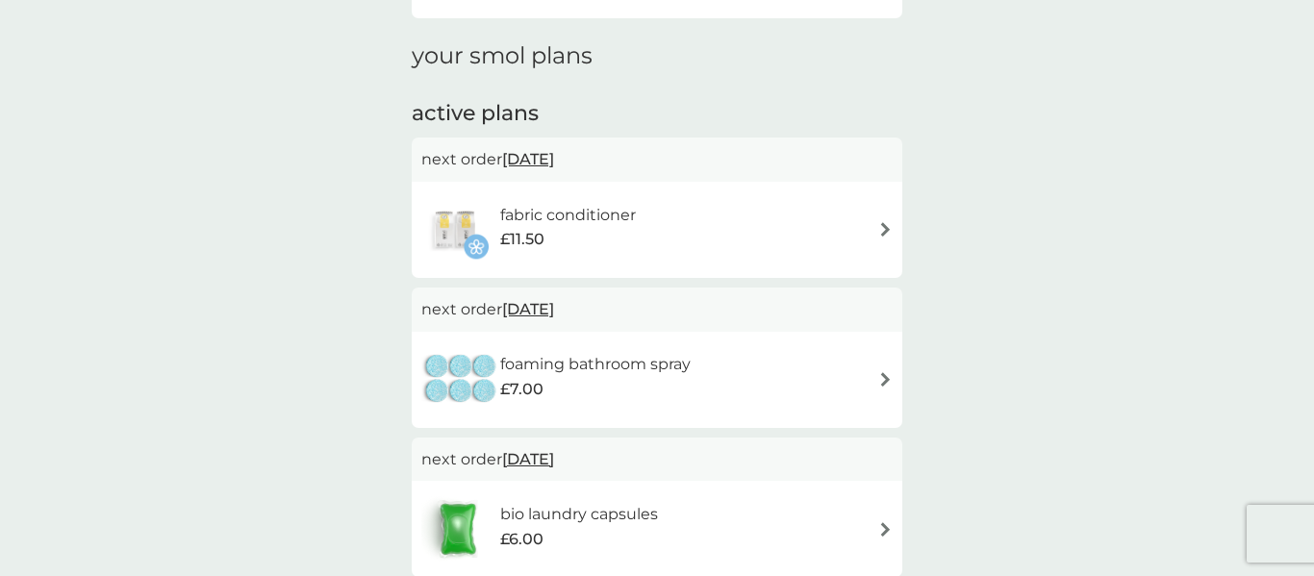
scroll to position [243, 0]
click at [554, 308] on span "[DATE]" at bounding box center [528, 310] width 52 height 38
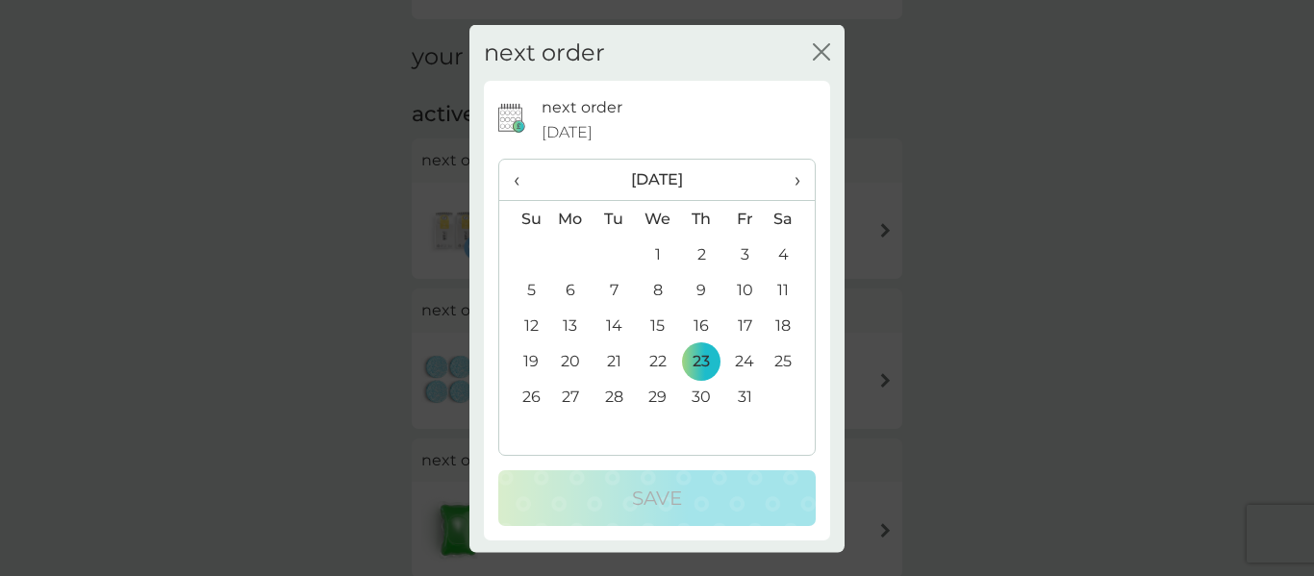
click at [796, 180] on span "›" at bounding box center [790, 180] width 19 height 40
click at [574, 291] on td "5" at bounding box center [570, 290] width 44 height 36
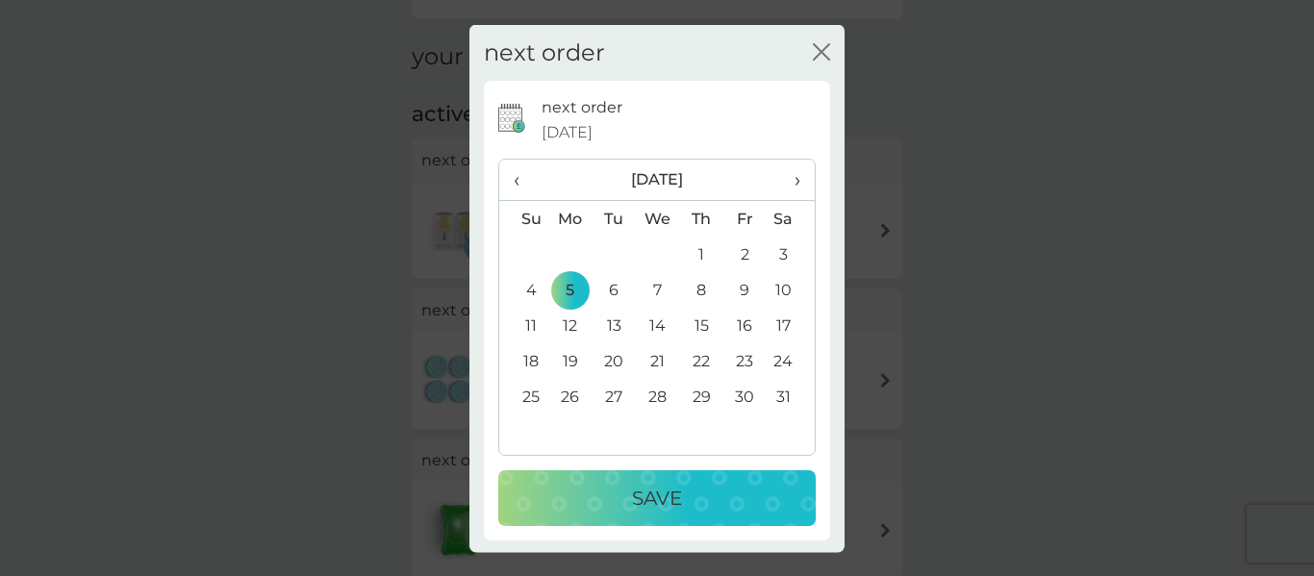
click at [674, 490] on p "Save" at bounding box center [657, 498] width 50 height 31
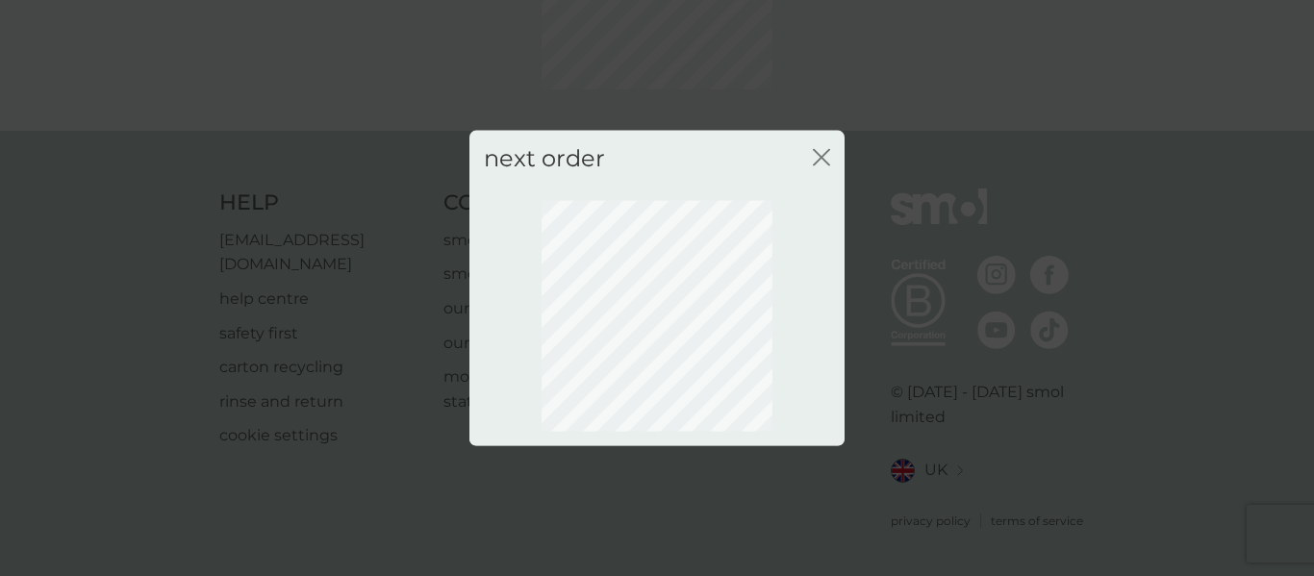
scroll to position [231, 0]
click at [822, 154] on icon "close" at bounding box center [825, 156] width 8 height 15
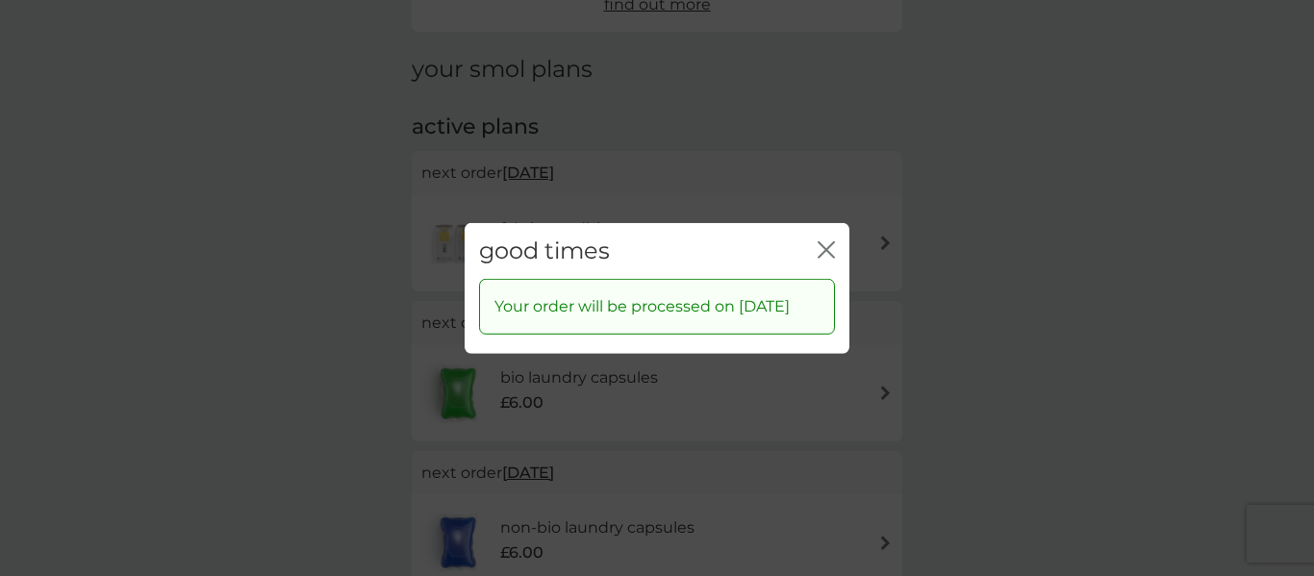
click at [826, 240] on icon "close" at bounding box center [825, 248] width 17 height 17
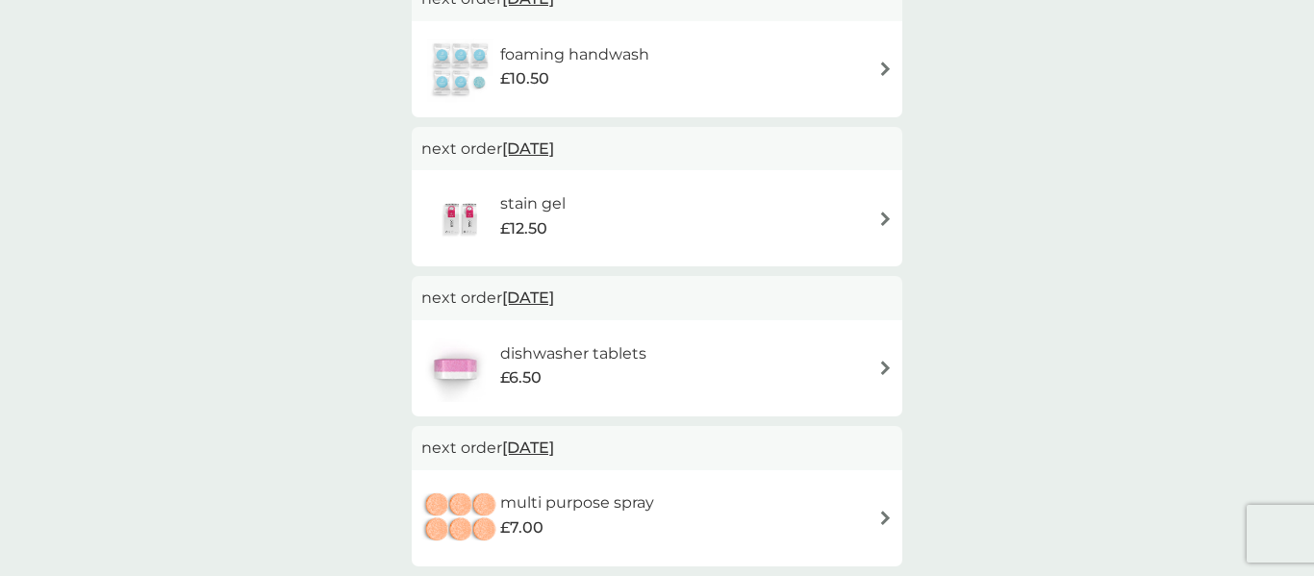
scroll to position [0, 0]
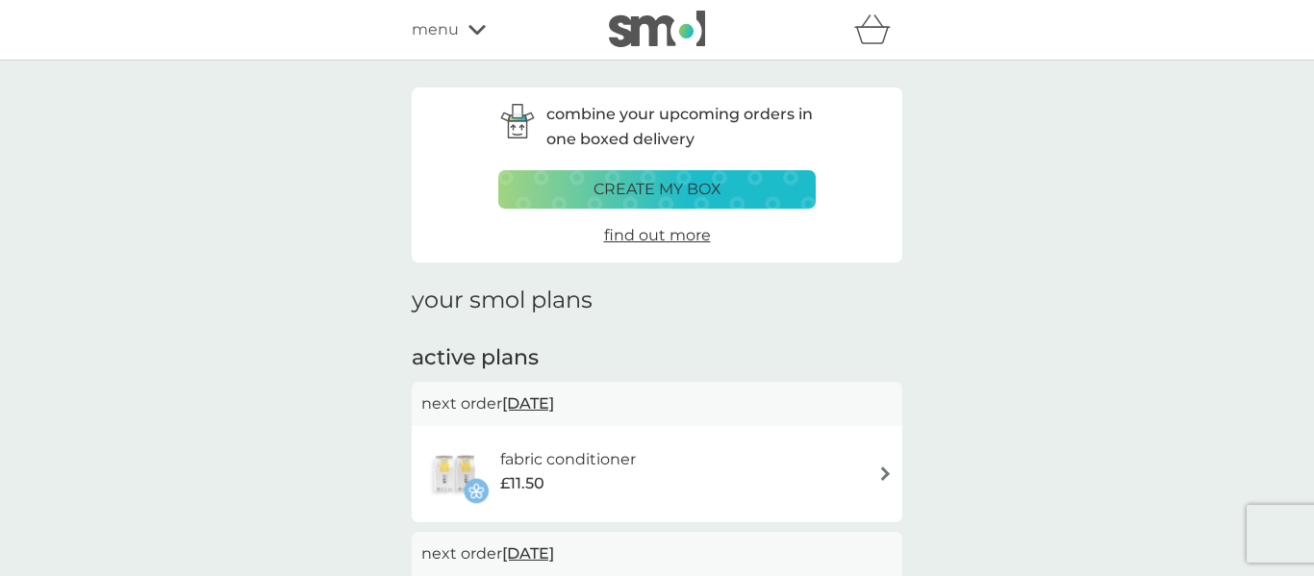
click at [475, 33] on icon at bounding box center [476, 30] width 17 height 10
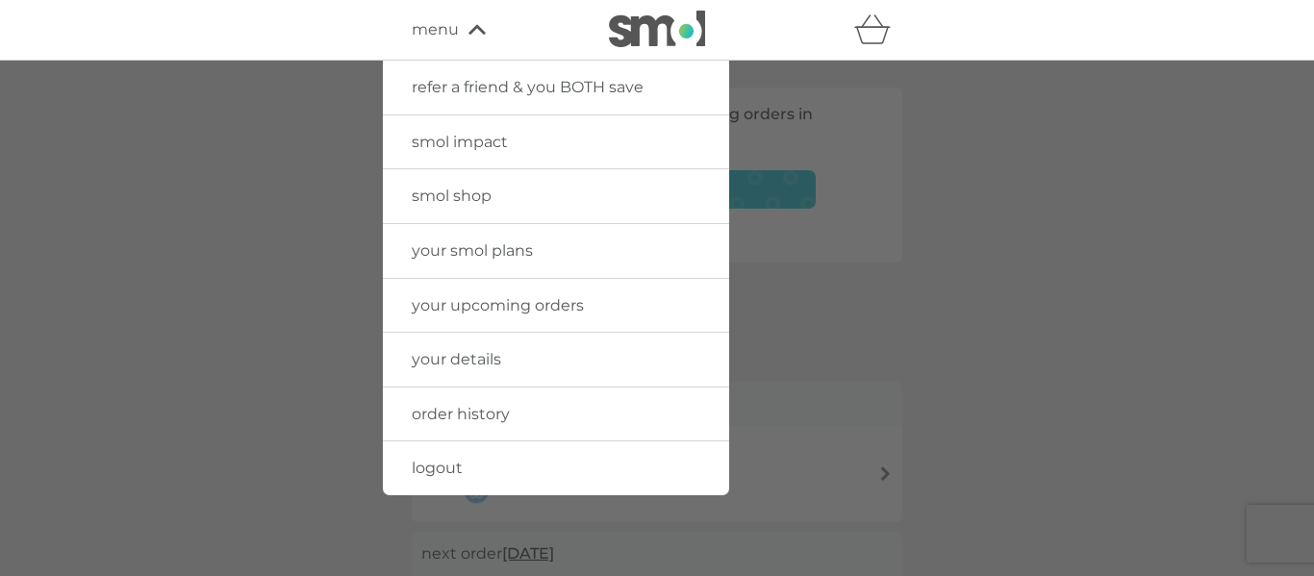
click at [427, 195] on span "smol shop" at bounding box center [452, 196] width 80 height 18
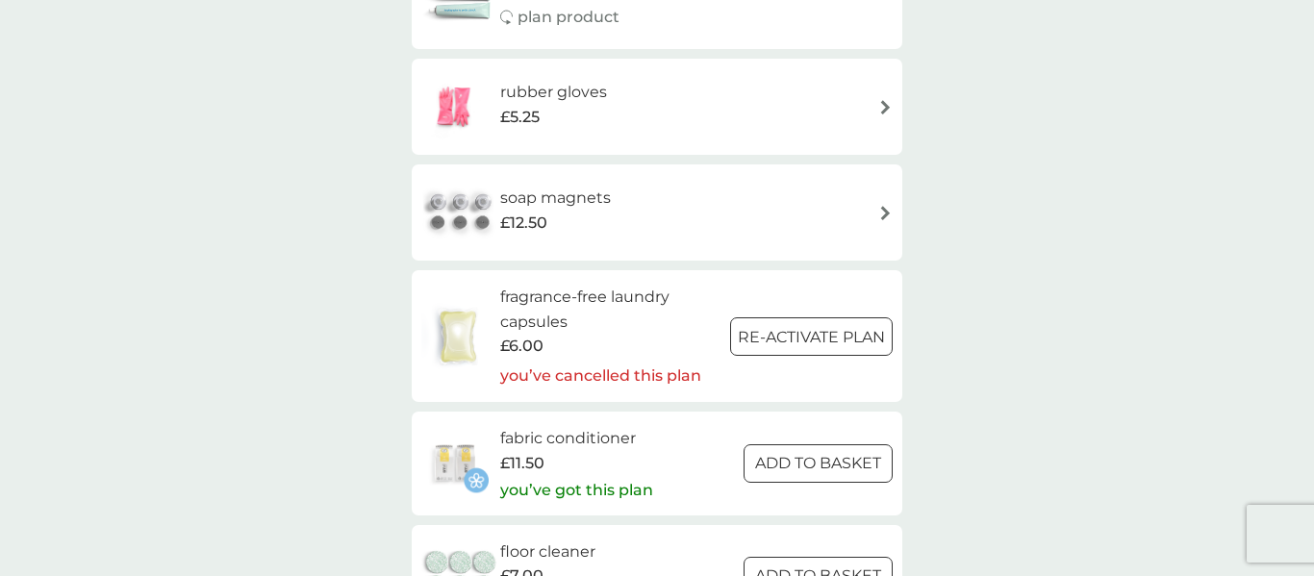
scroll to position [1673, 0]
